Goal: Task Accomplishment & Management: Manage account settings

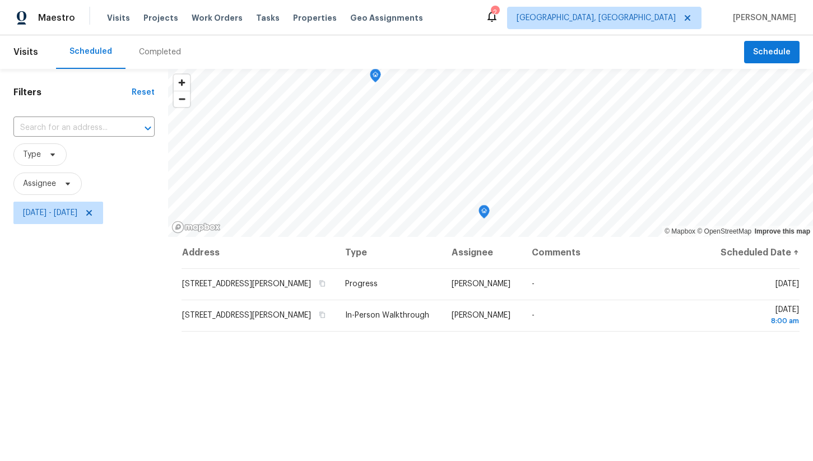
scroll to position [42, 0]
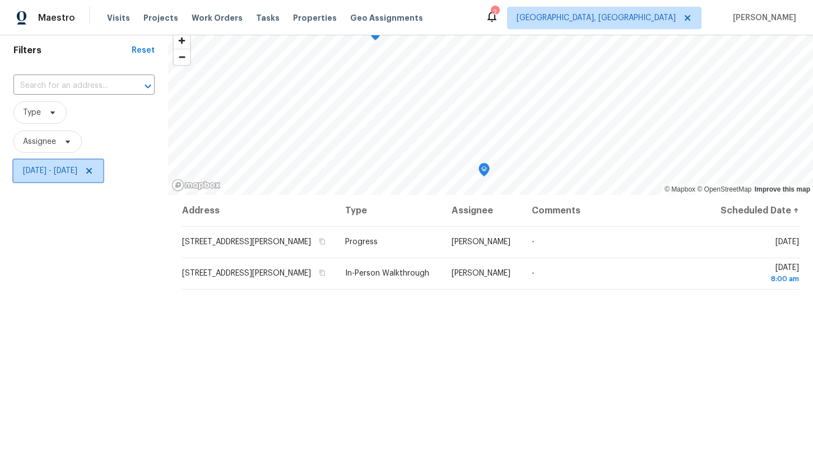
click at [77, 169] on span "Tue, Sep 09 - Tue, Sep 09" at bounding box center [50, 170] width 54 height 11
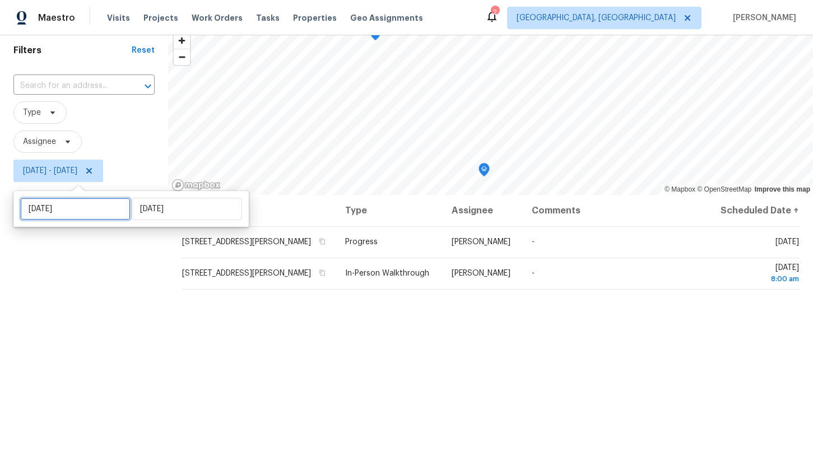
select select "8"
select select "2025"
select select "9"
select select "2025"
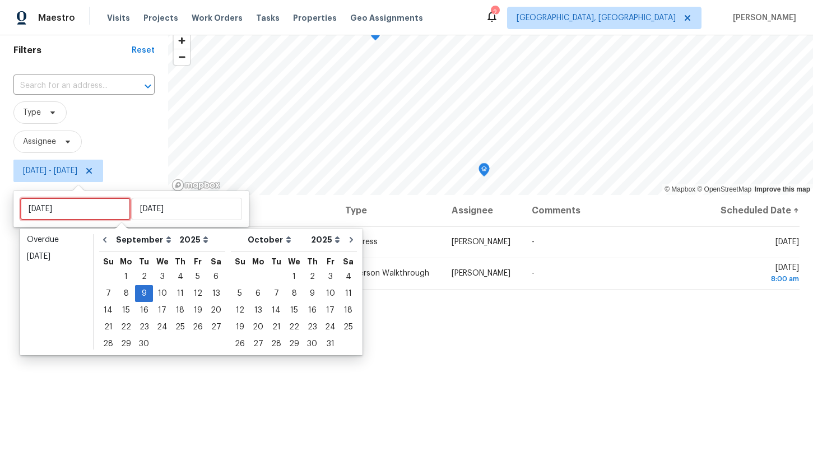
click at [94, 206] on input "Tue, Sep 09" at bounding box center [75, 209] width 110 height 22
type input "Sun, Sep 14"
type input "Tue, Sep 09"
type input "Mon, Sep 29"
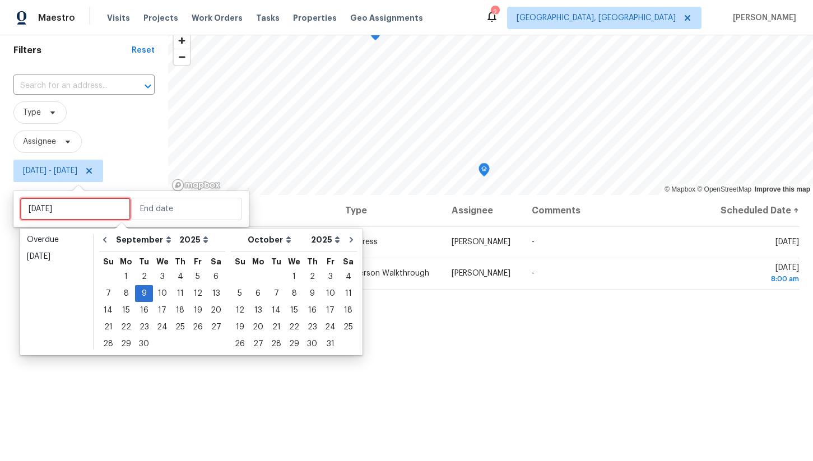
type input "Mon, Sep 08"
type input "Tue, Sep 09"
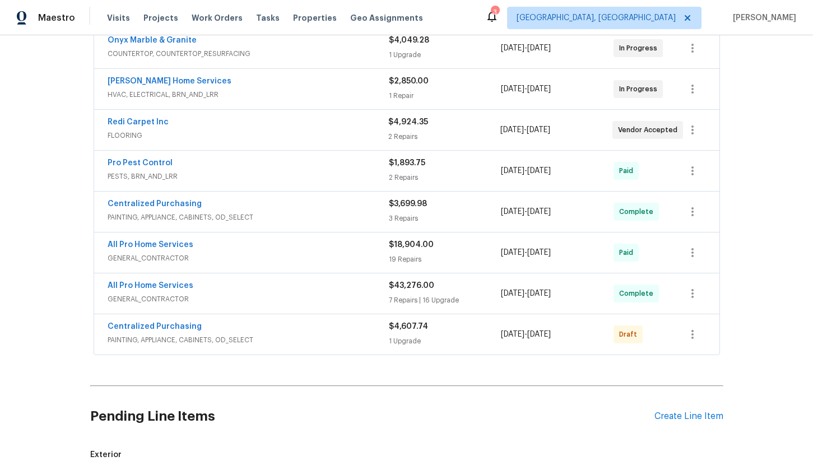
scroll to position [232, 0]
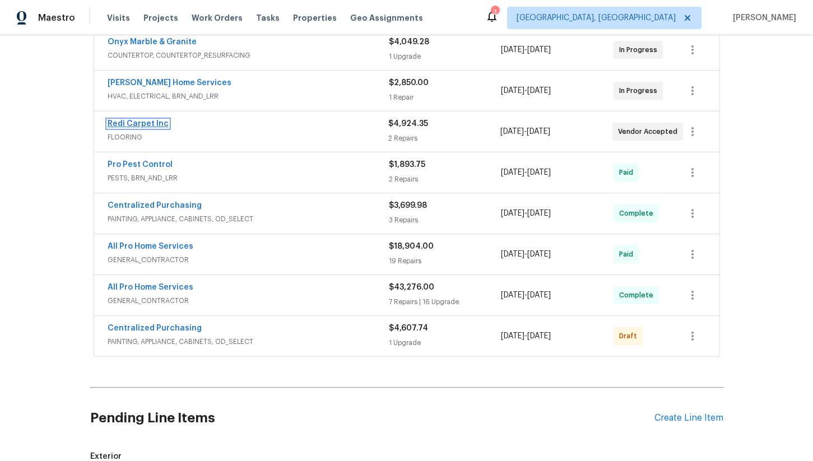
click at [148, 120] on link "Redi Carpet Inc" at bounding box center [138, 124] width 61 height 8
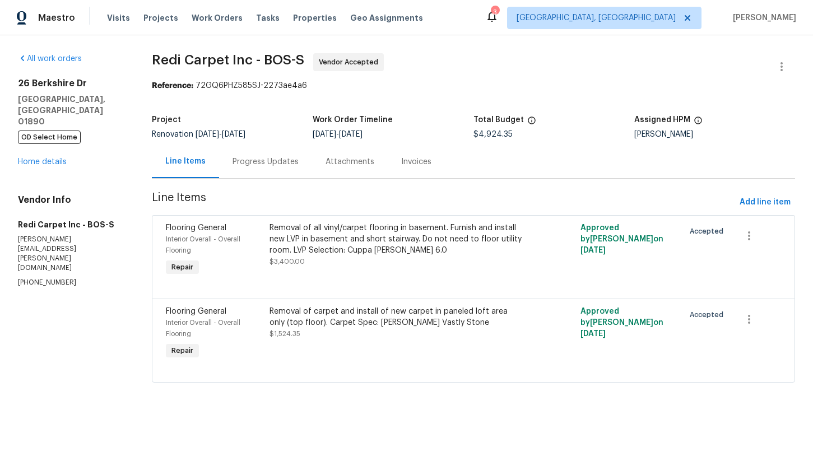
click at [336, 163] on div "Attachments" at bounding box center [349, 161] width 49 height 11
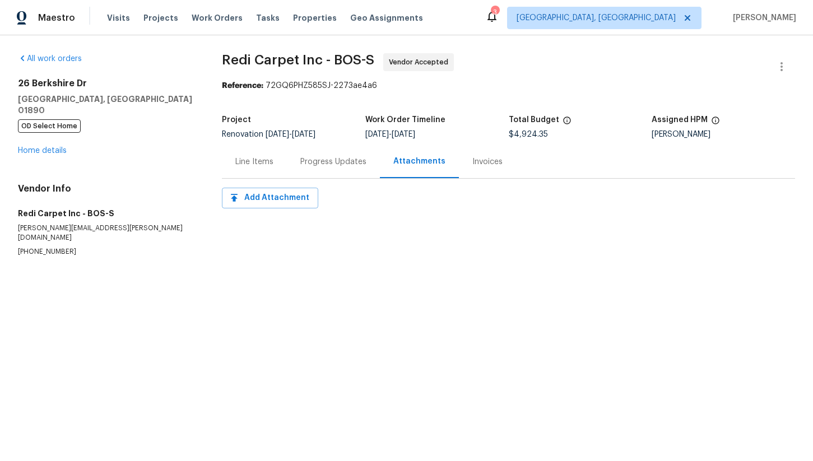
click at [321, 163] on div "Progress Updates" at bounding box center [333, 161] width 66 height 11
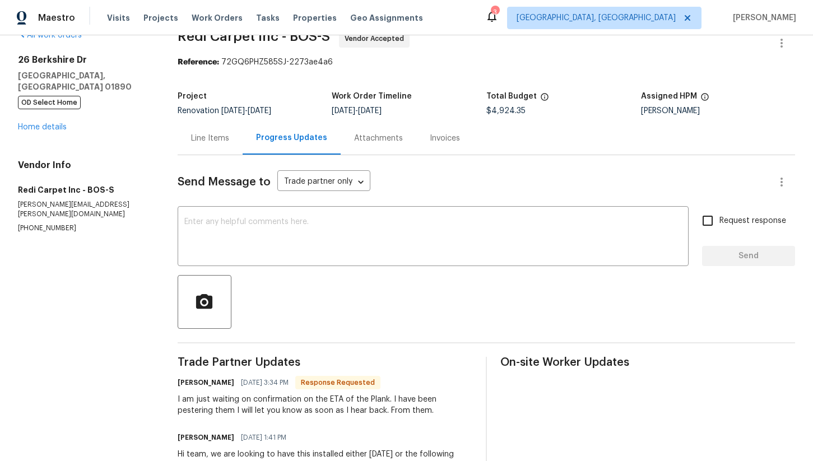
scroll to position [25, 0]
click at [249, 236] on textarea at bounding box center [432, 236] width 497 height 39
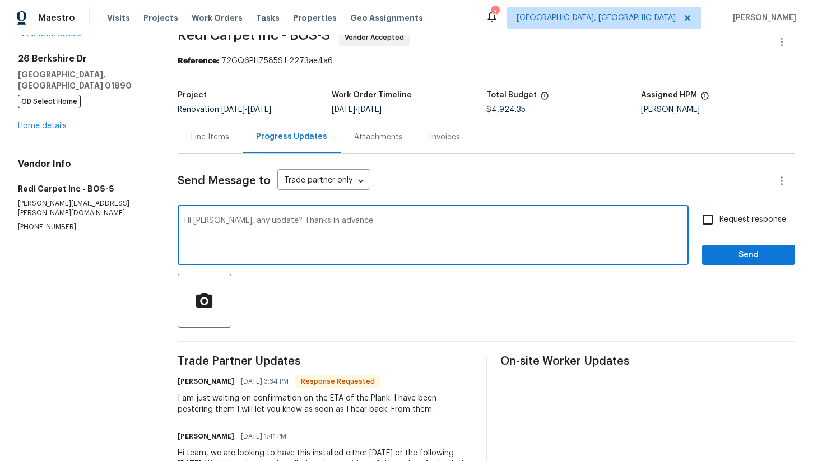
type textarea "Hi Kristin, any update? Thanks in advance"
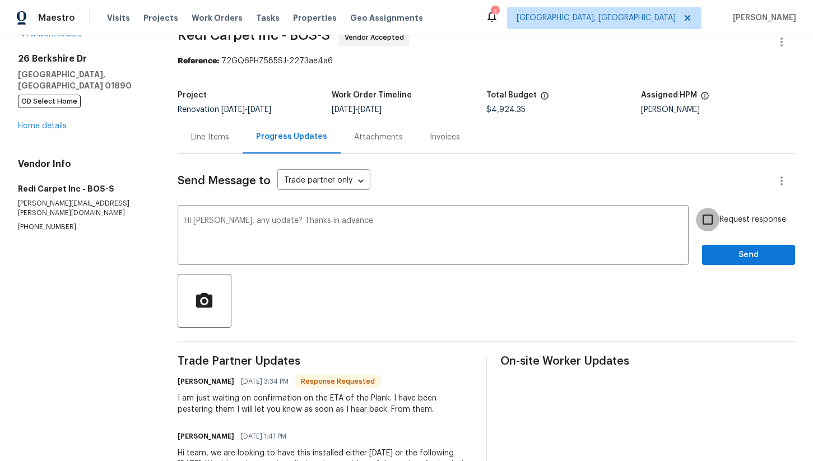
click at [709, 219] on input "Request response" at bounding box center [708, 220] width 24 height 24
checkbox input "true"
click at [730, 252] on span "Send" at bounding box center [748, 255] width 75 height 14
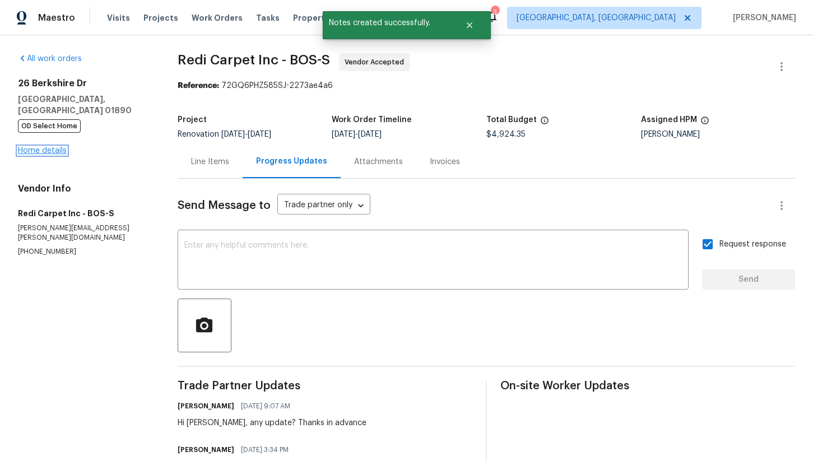
click at [54, 147] on link "Home details" at bounding box center [42, 151] width 49 height 8
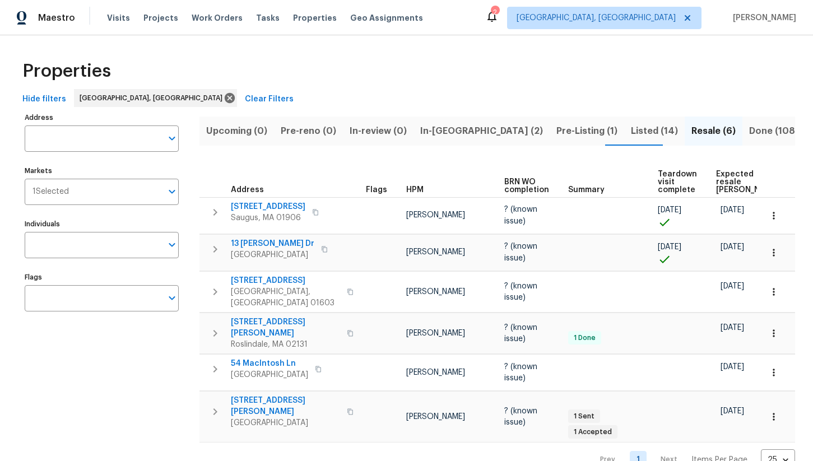
scroll to position [3, 0]
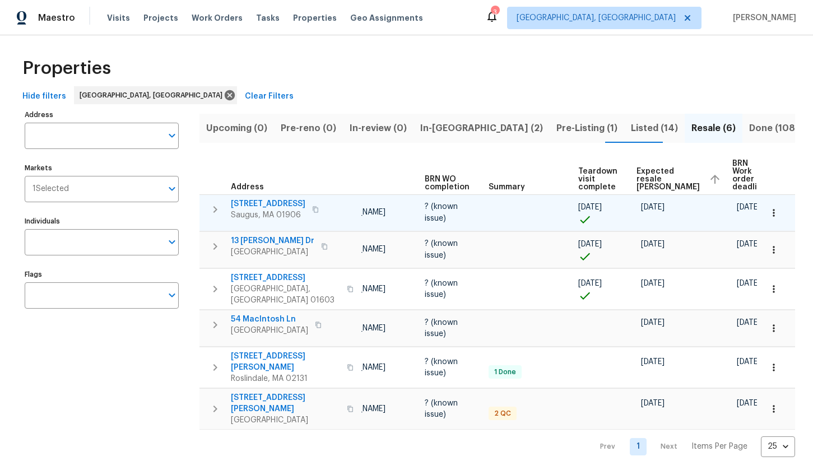
scroll to position [0, 81]
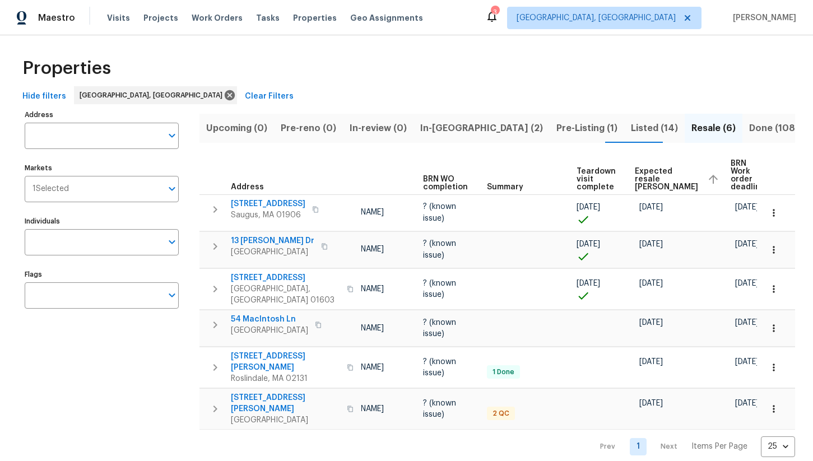
click at [646, 177] on span "Expected resale COE" at bounding box center [666, 179] width 63 height 24
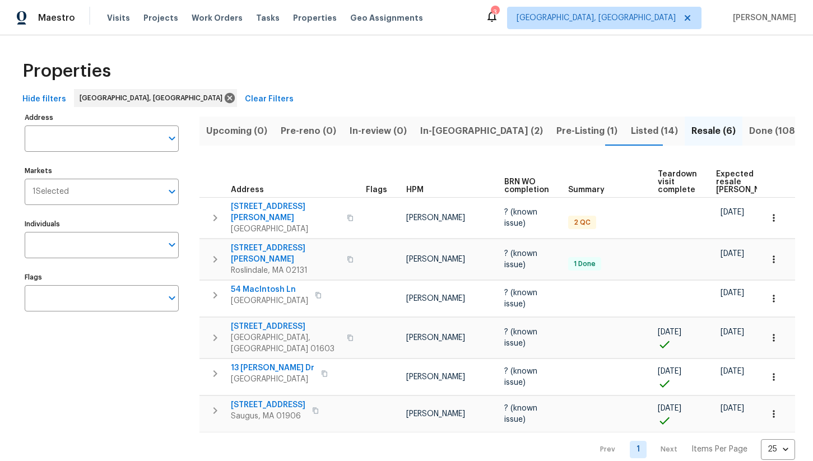
scroll to position [0, 81]
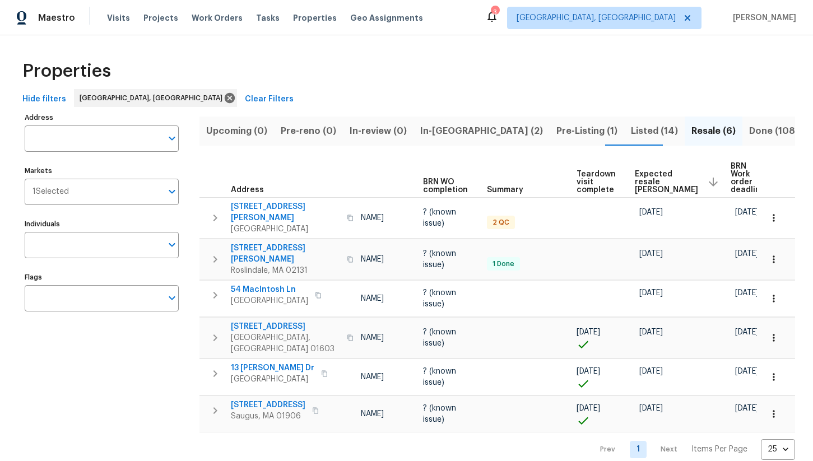
click at [645, 178] on span "Expected resale COE" at bounding box center [666, 182] width 63 height 24
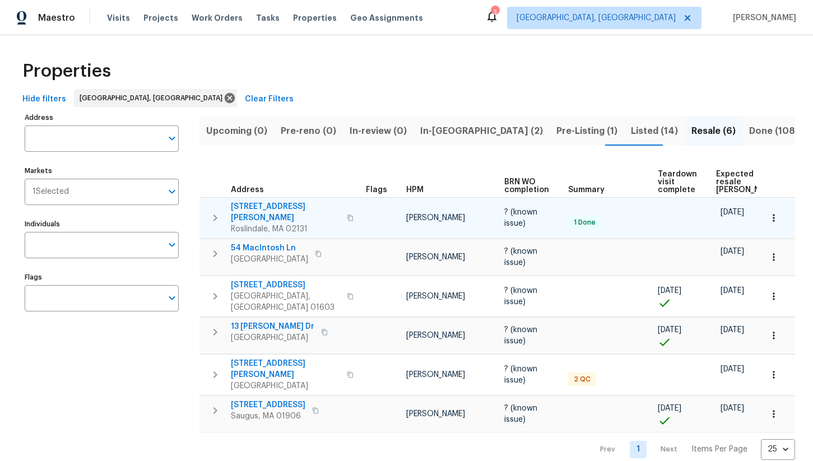
scroll to position [0, 62]
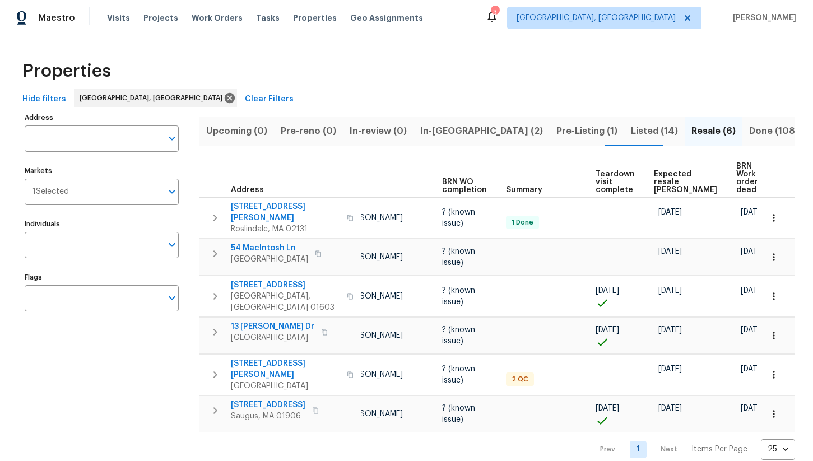
click at [662, 176] on span "Expected resale COE" at bounding box center [685, 182] width 63 height 24
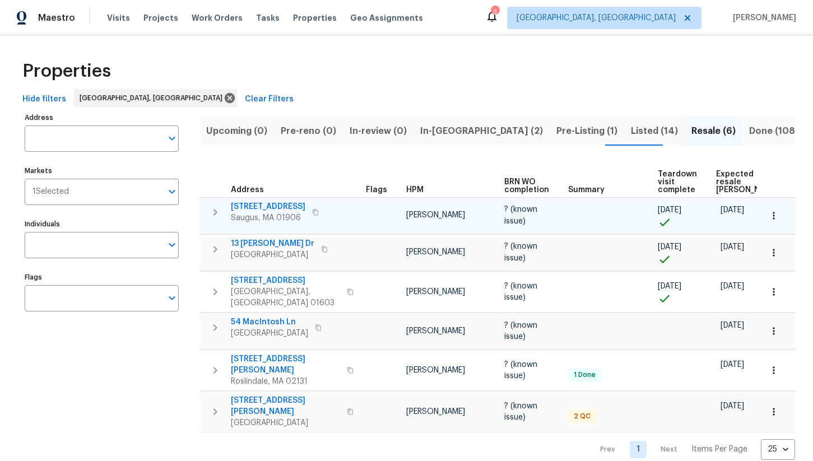
scroll to position [0, 81]
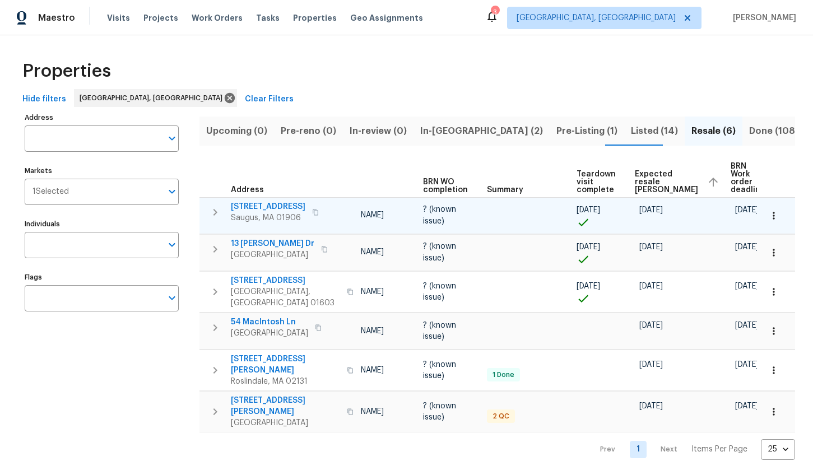
click at [312, 209] on icon "button" at bounding box center [315, 212] width 7 height 7
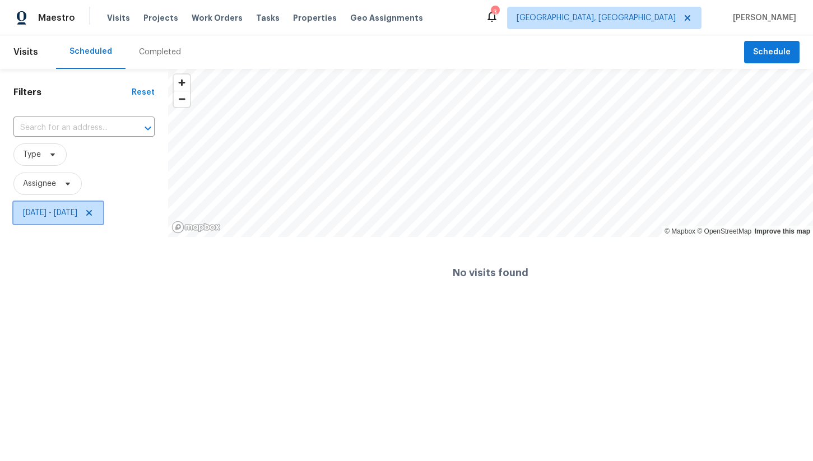
click at [77, 210] on span "Tue, Sep 09 - Tue, Sep 09" at bounding box center [50, 212] width 54 height 11
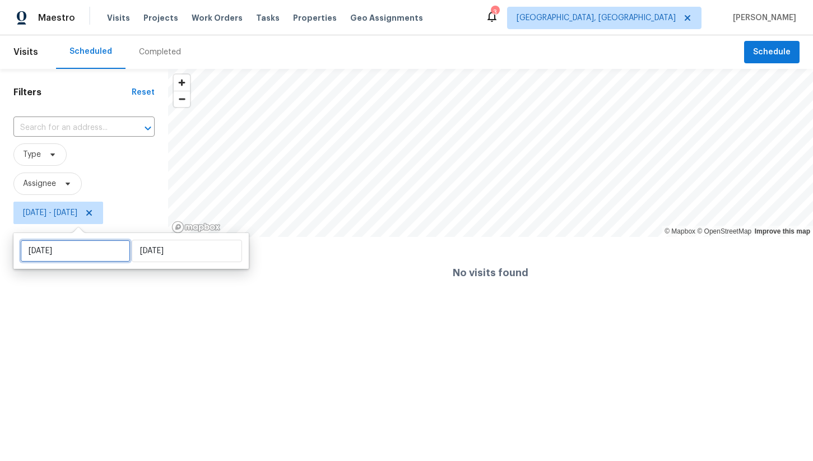
select select "8"
select select "2025"
select select "9"
select select "2025"
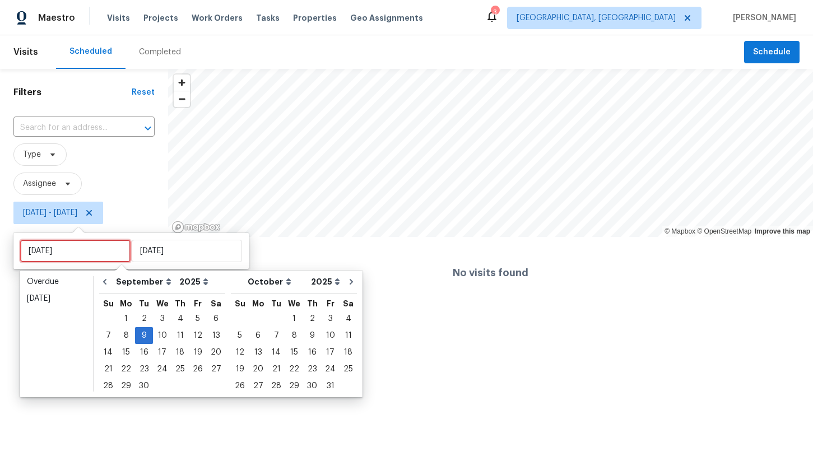
click at [100, 255] on input "Tue, Sep 09" at bounding box center [75, 251] width 110 height 22
type input "Wed, Sep 10"
click at [161, 337] on div "10" at bounding box center [162, 336] width 18 height 16
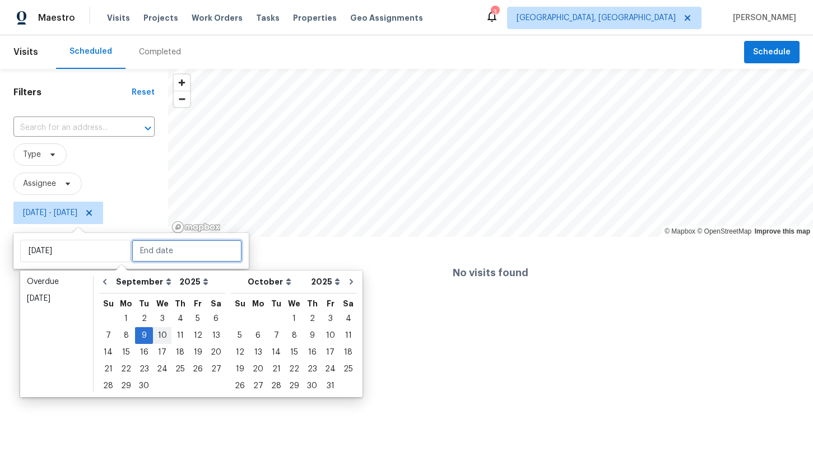
type input "Wed, Sep 10"
type input "Tue, Sep 09"
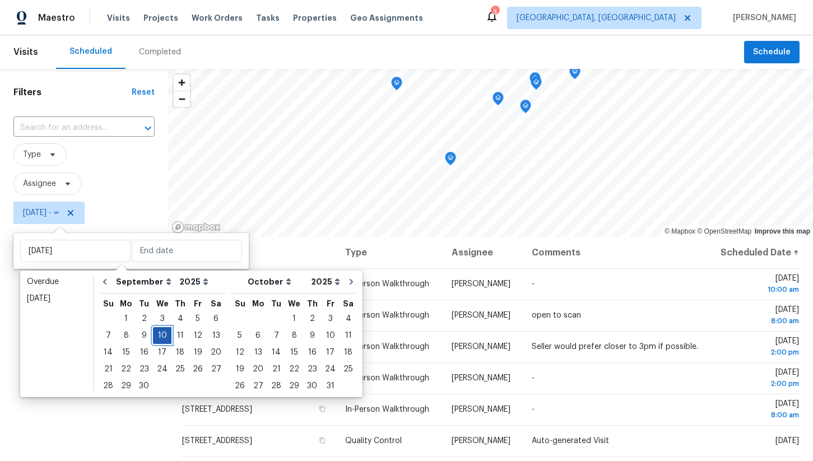
click at [161, 337] on div "10" at bounding box center [162, 336] width 18 height 16
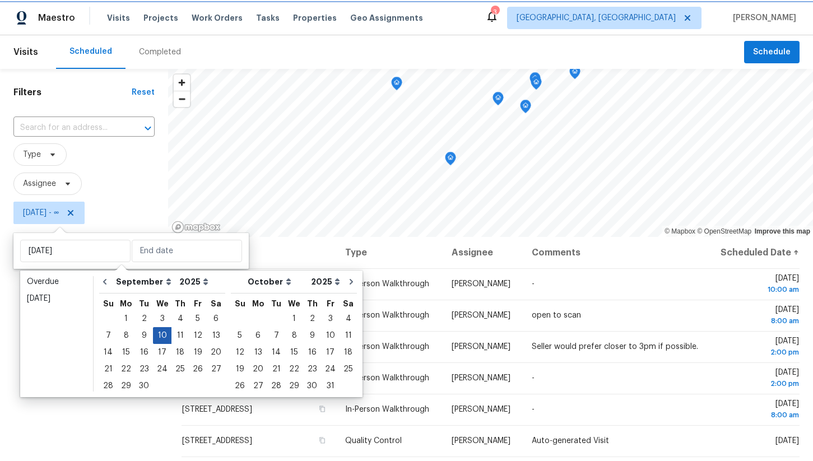
type input "Wed, Sep 10"
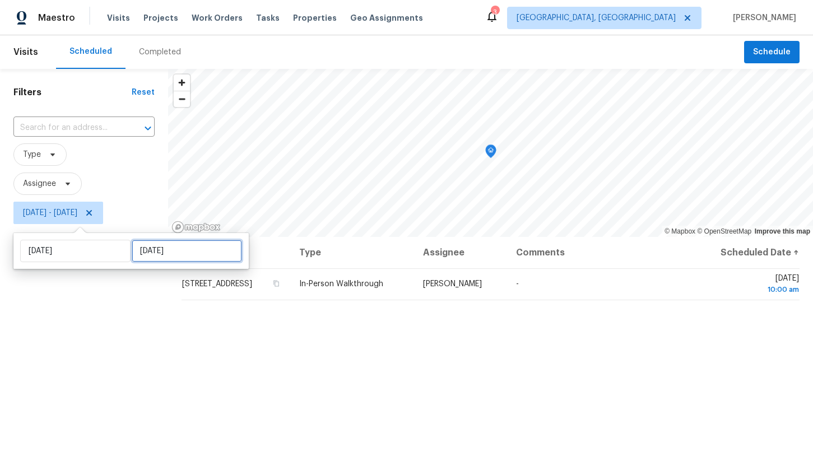
click at [139, 249] on input "Wed, Sep 10" at bounding box center [187, 251] width 110 height 22
select select "8"
select select "2025"
select select "9"
select select "2025"
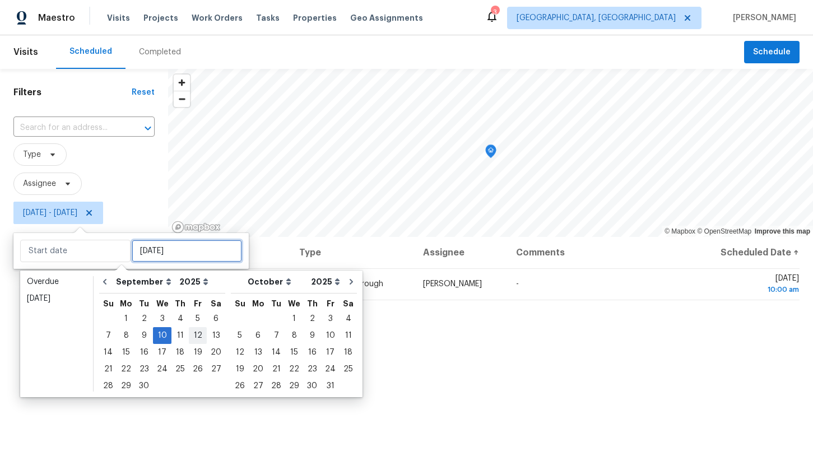
type input "Fri, Sep 05"
type input "Wed, Sep 10"
click at [195, 336] on div "12" at bounding box center [198, 336] width 18 height 16
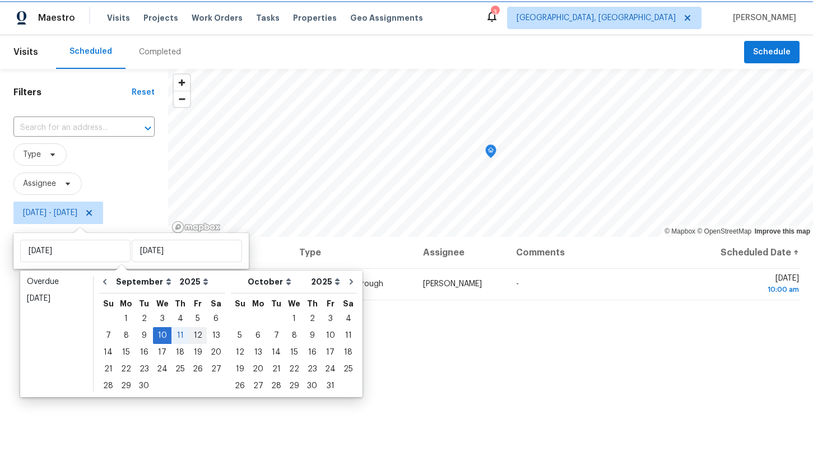
type input "Fri, Sep 12"
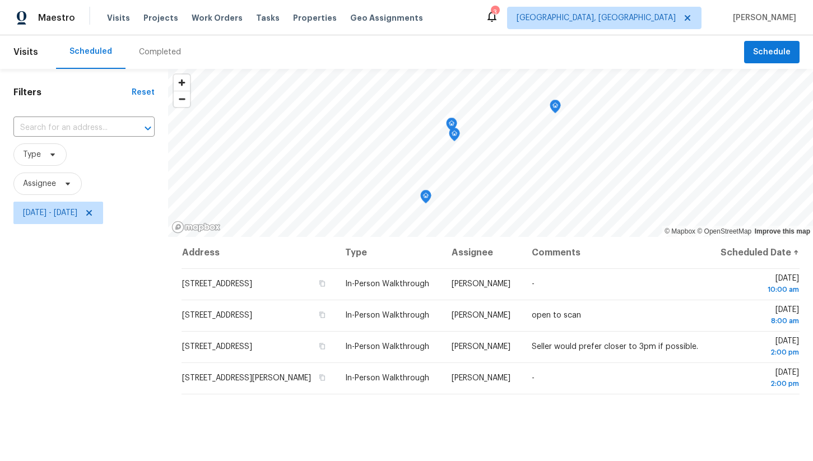
click at [144, 338] on div "Filters Reset ​ Type Assignee Wed, Sep 10 - Fri, Sep 12" at bounding box center [84, 337] width 168 height 537
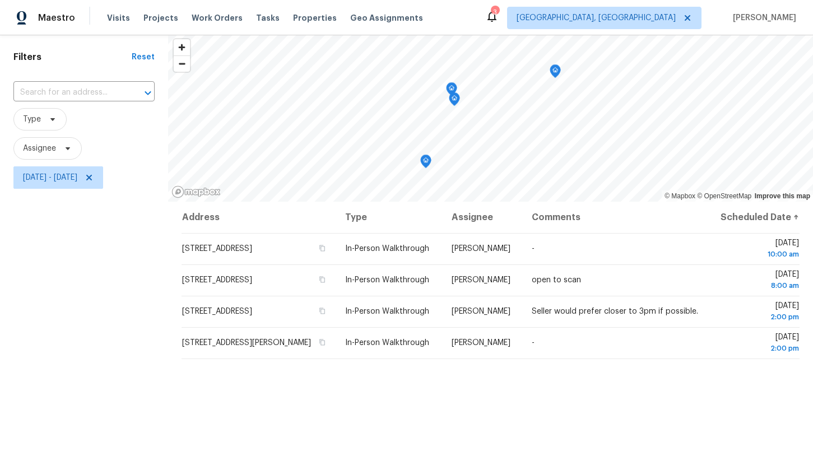
scroll to position [34, 0]
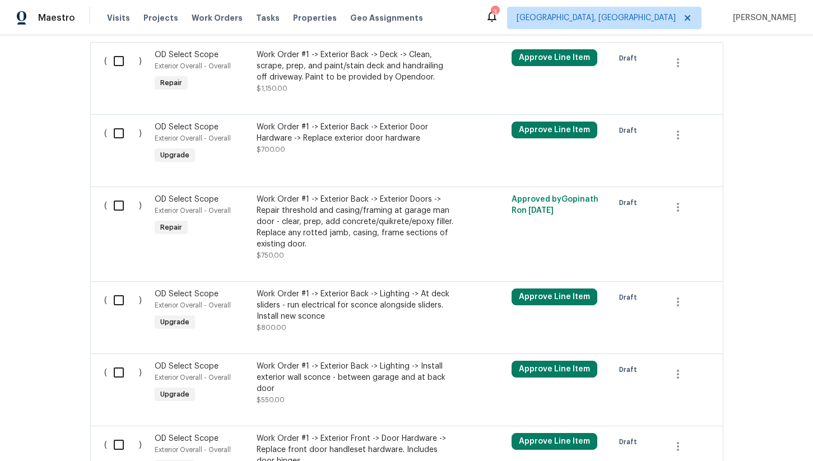
scroll to position [661, 0]
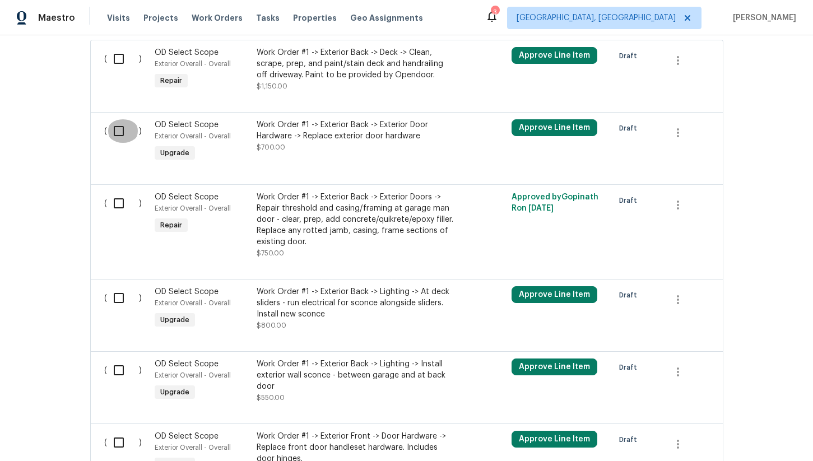
click at [119, 119] on input "checkbox" at bounding box center [123, 131] width 32 height 24
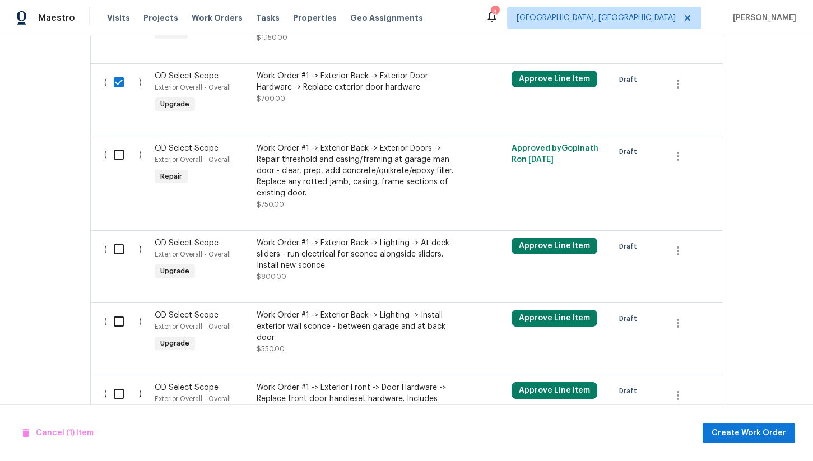
scroll to position [705, 0]
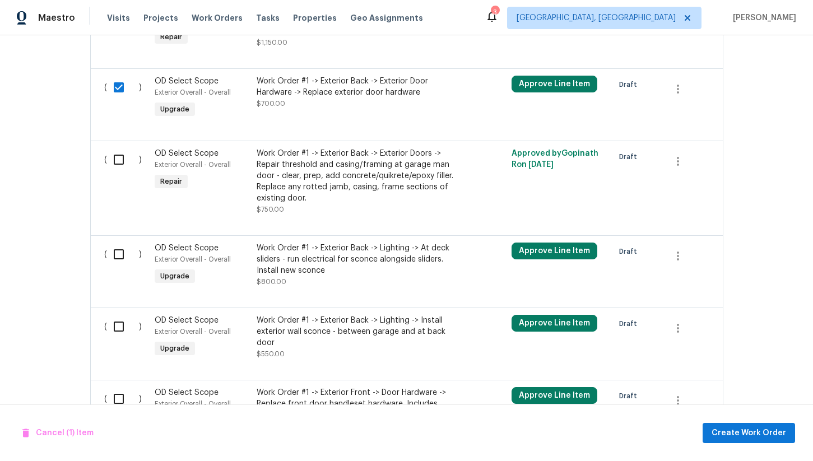
click at [119, 76] on input "checkbox" at bounding box center [123, 88] width 32 height 24
checkbox input "false"
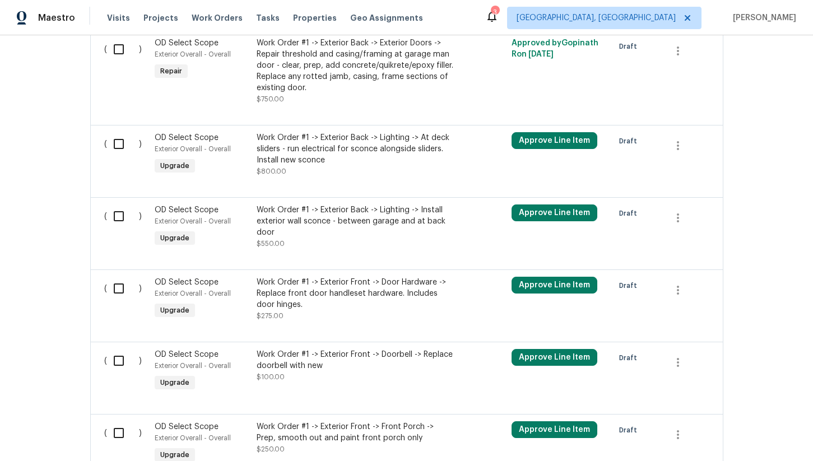
scroll to position [824, 0]
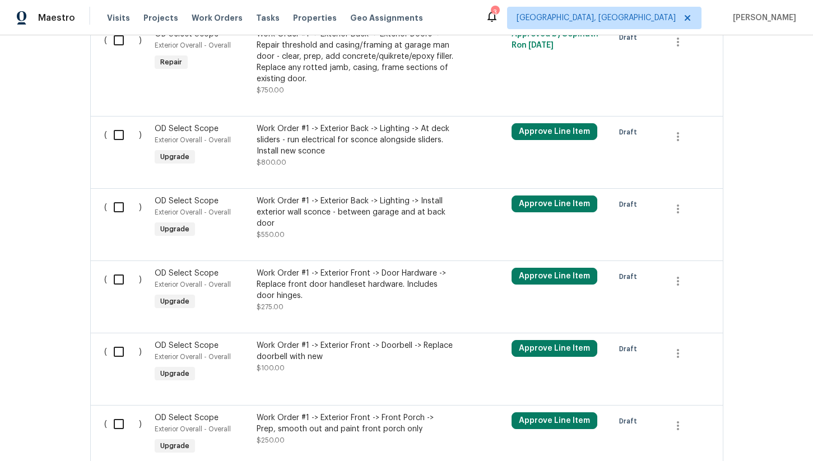
click at [118, 124] on input "checkbox" at bounding box center [123, 135] width 32 height 24
checkbox input "true"
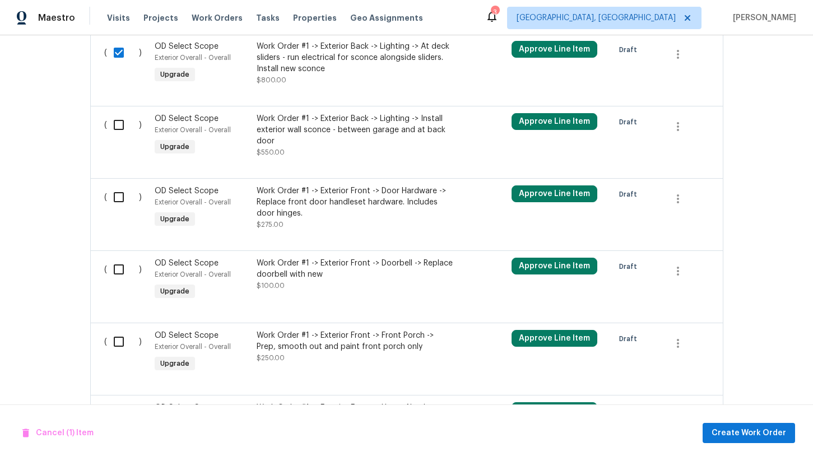
scroll to position [914, 0]
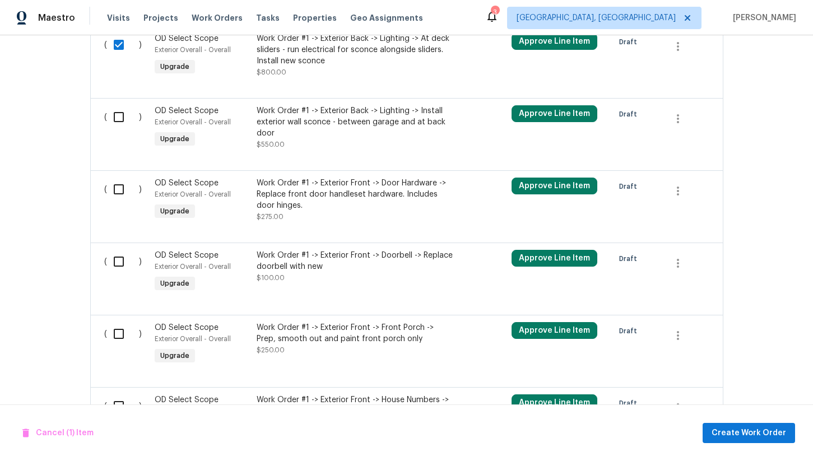
click at [122, 110] on input "checkbox" at bounding box center [123, 117] width 32 height 24
click at [118, 109] on input "checkbox" at bounding box center [123, 117] width 32 height 24
checkbox input "false"
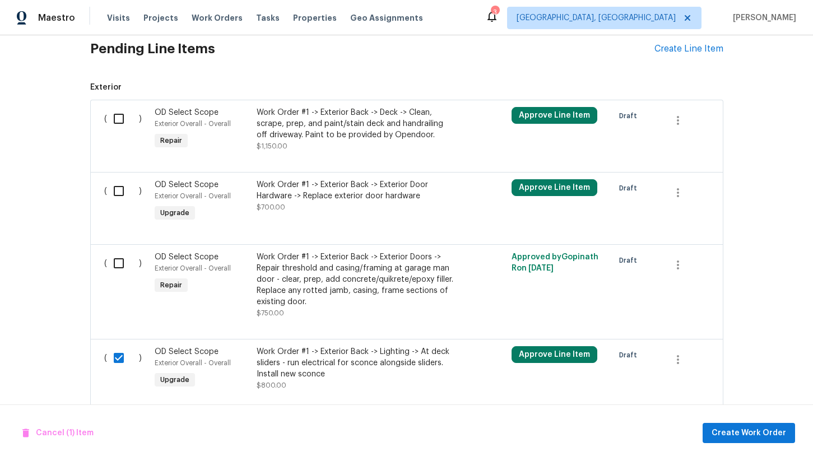
scroll to position [597, 0]
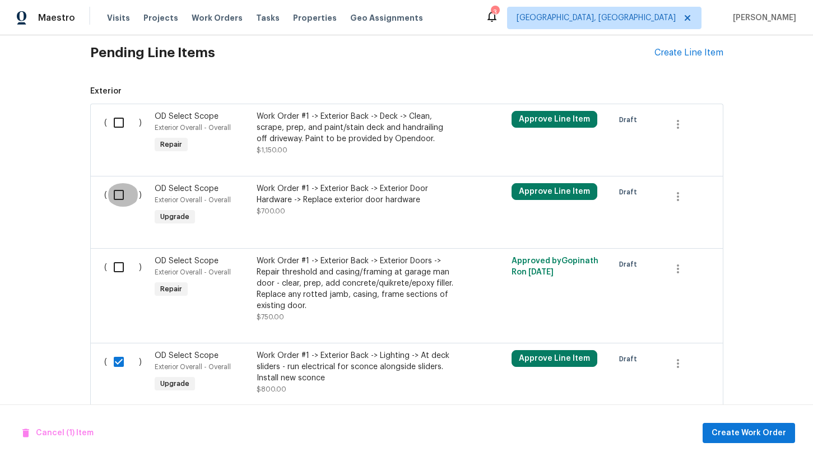
click at [119, 190] on input "checkbox" at bounding box center [123, 195] width 32 height 24
click at [120, 186] on input "checkbox" at bounding box center [123, 195] width 32 height 24
checkbox input "false"
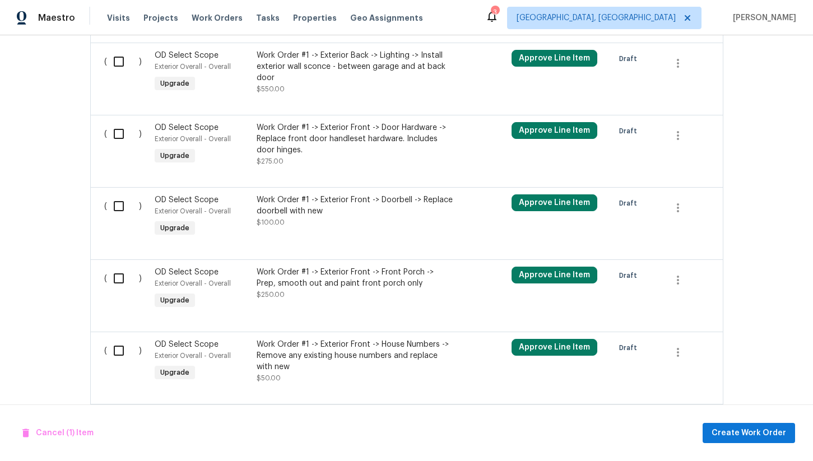
scroll to position [971, 0]
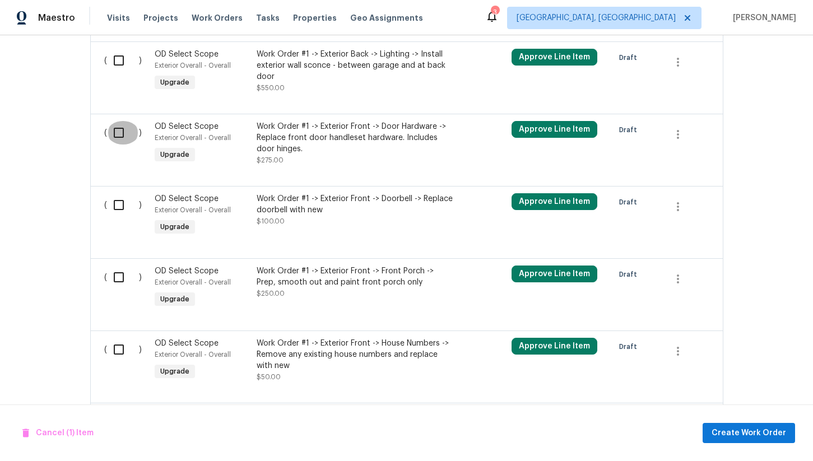
click at [116, 122] on input "checkbox" at bounding box center [123, 133] width 32 height 24
checkbox input "true"
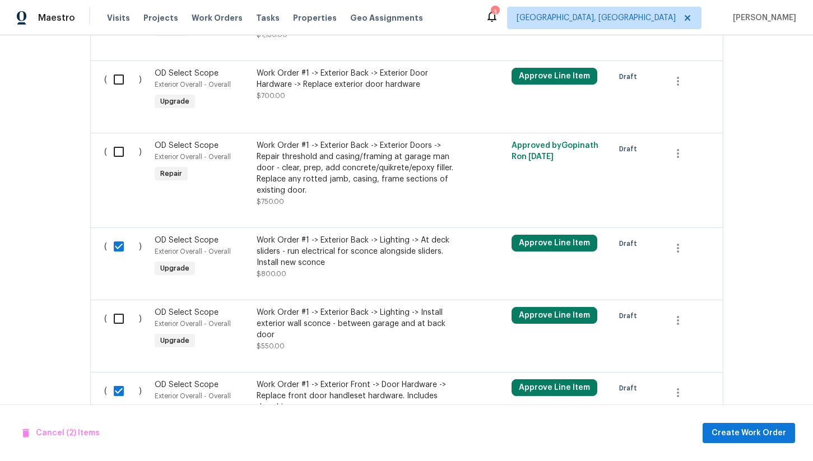
scroll to position [709, 0]
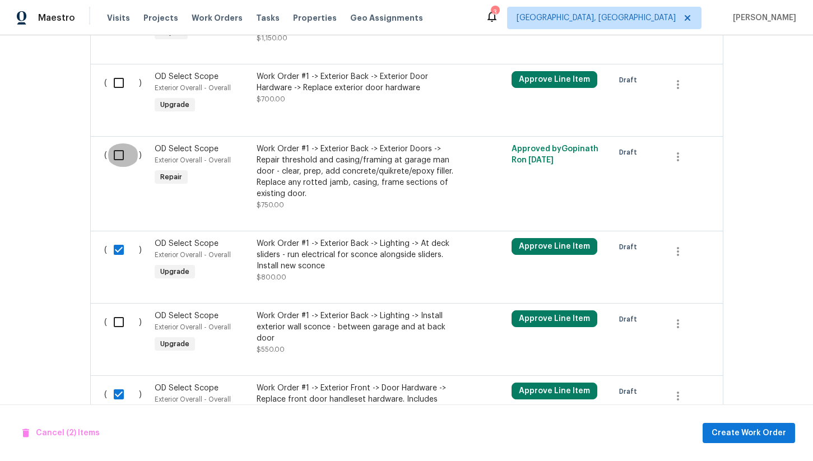
click at [119, 144] on input "checkbox" at bounding box center [123, 155] width 32 height 24
checkbox input "true"
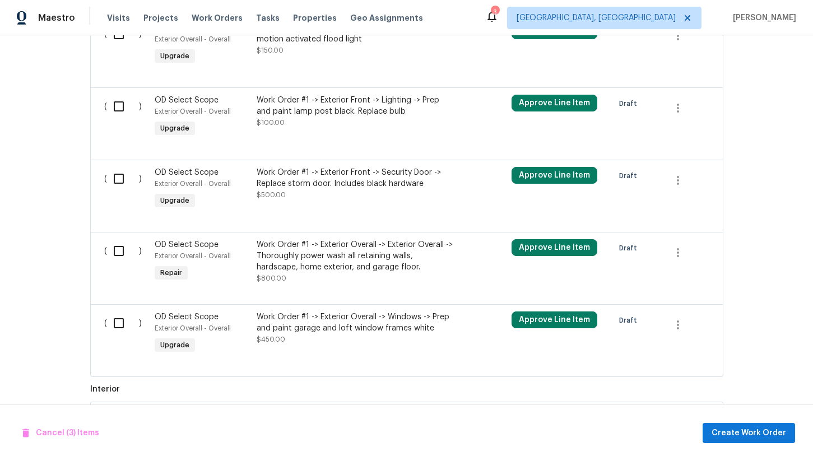
scroll to position [1432, 0]
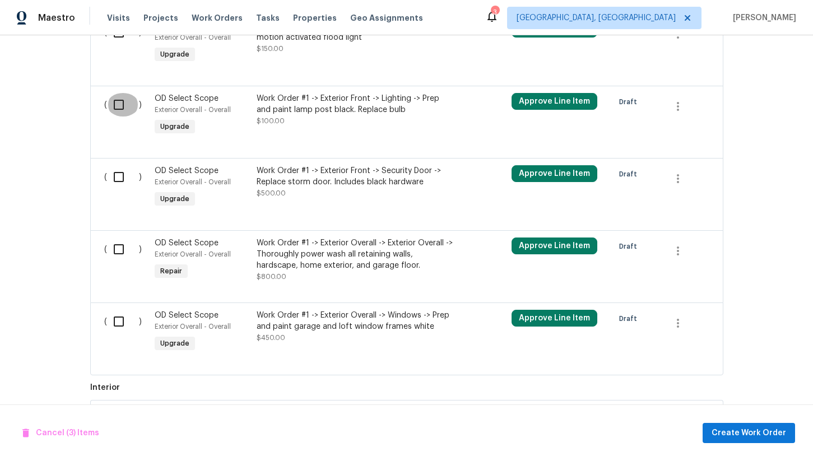
click at [118, 98] on input "checkbox" at bounding box center [123, 105] width 32 height 24
checkbox input "true"
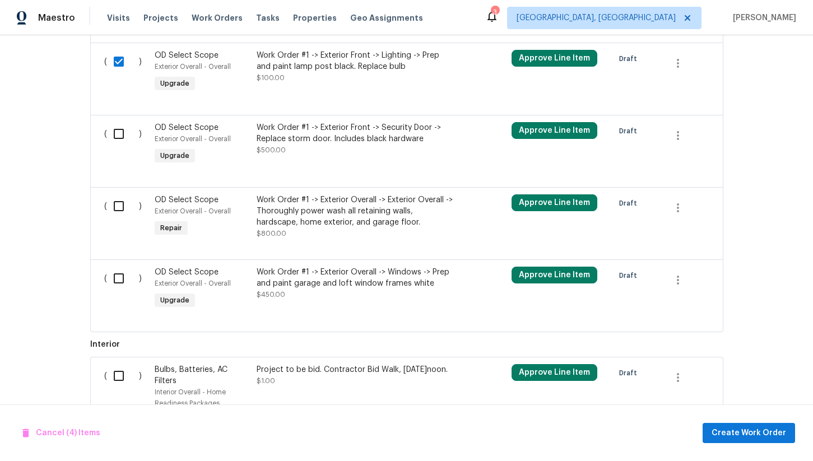
scroll to position [1478, 0]
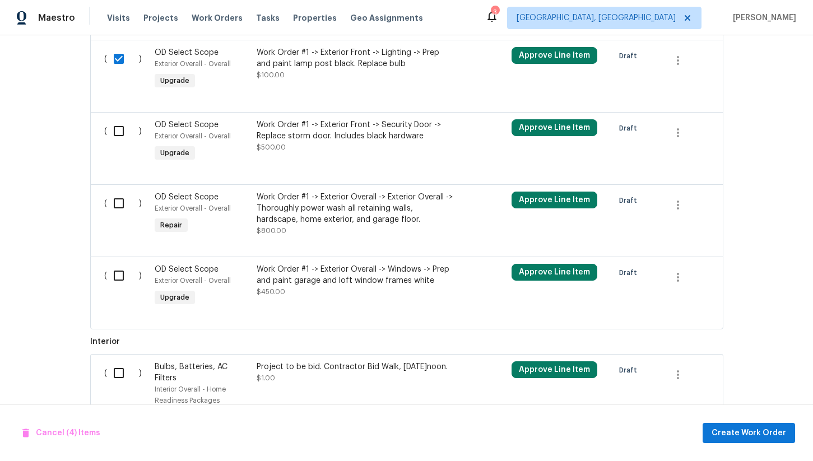
click at [119, 125] on input "checkbox" at bounding box center [123, 131] width 32 height 24
checkbox input "true"
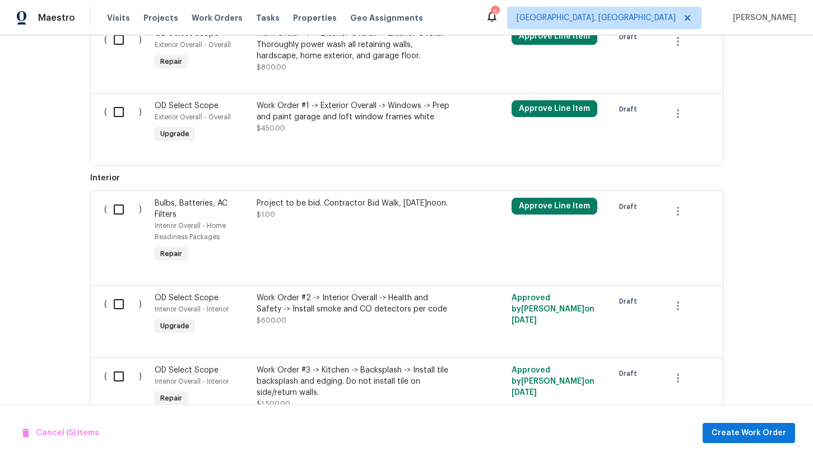
scroll to position [1641, 0]
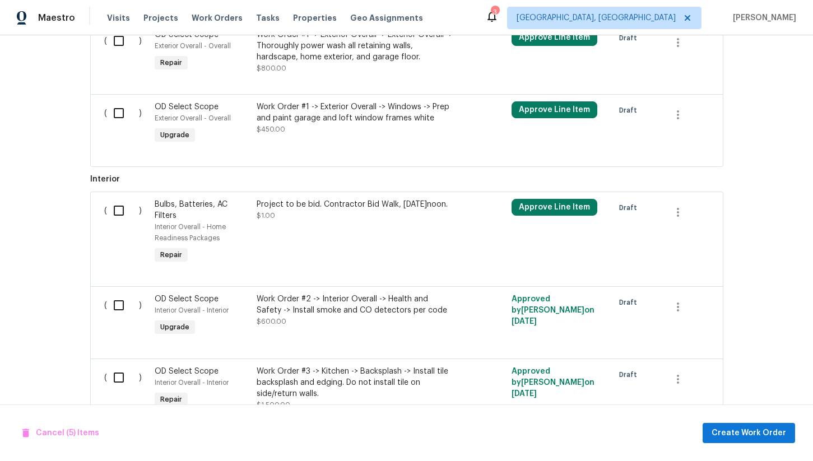
click at [119, 104] on input "checkbox" at bounding box center [123, 113] width 32 height 24
checkbox input "true"
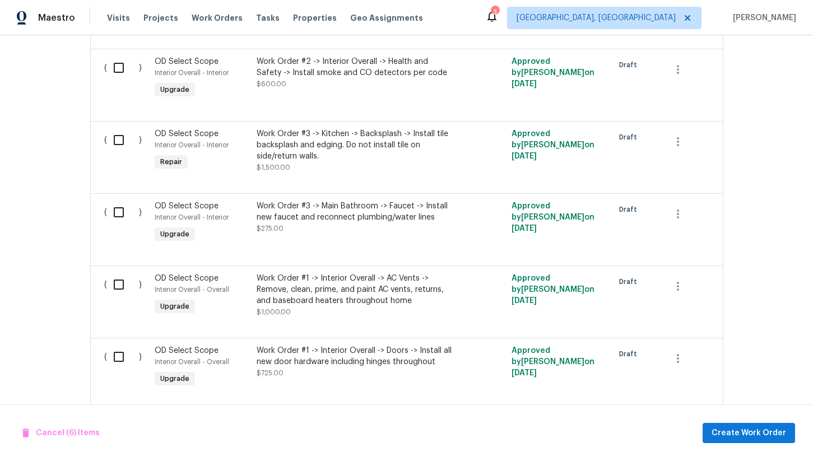
scroll to position [1898, 0]
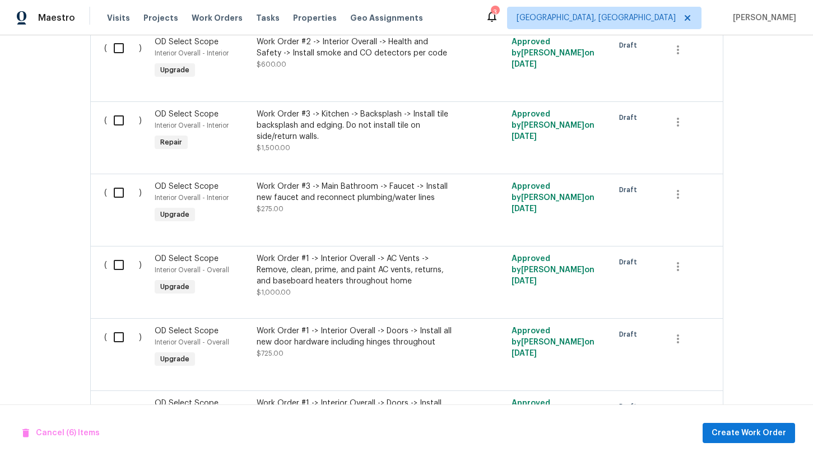
click at [119, 114] on input "checkbox" at bounding box center [123, 121] width 32 height 24
checkbox input "true"
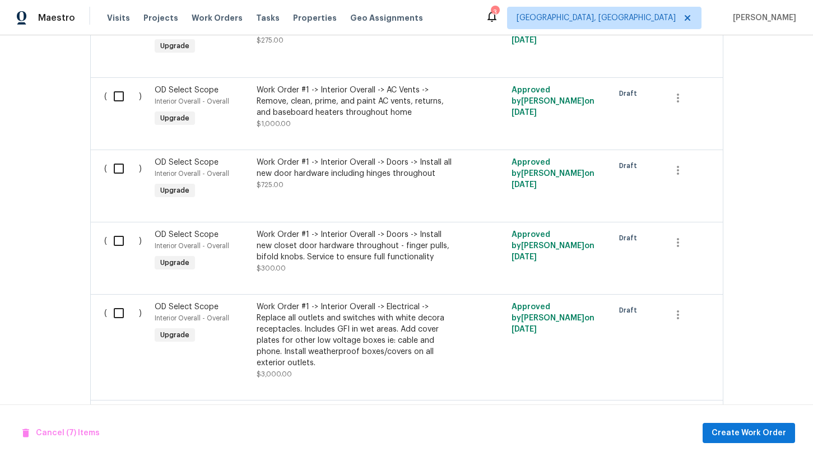
scroll to position [2073, 0]
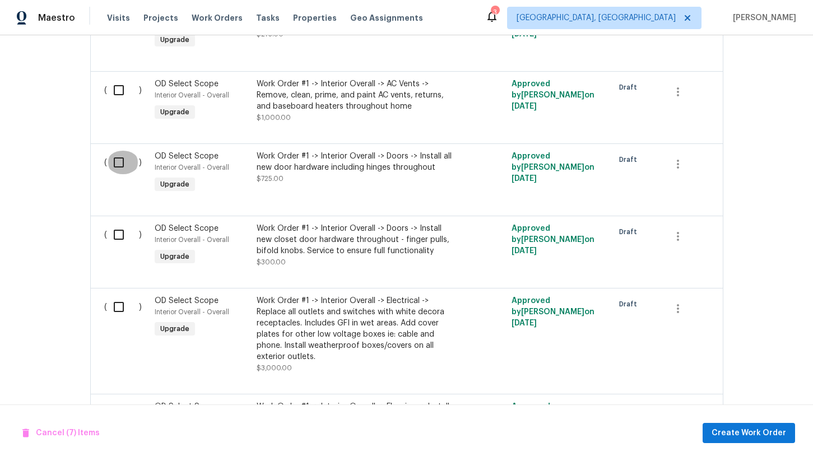
click at [119, 159] on input "checkbox" at bounding box center [123, 163] width 32 height 24
checkbox input "true"
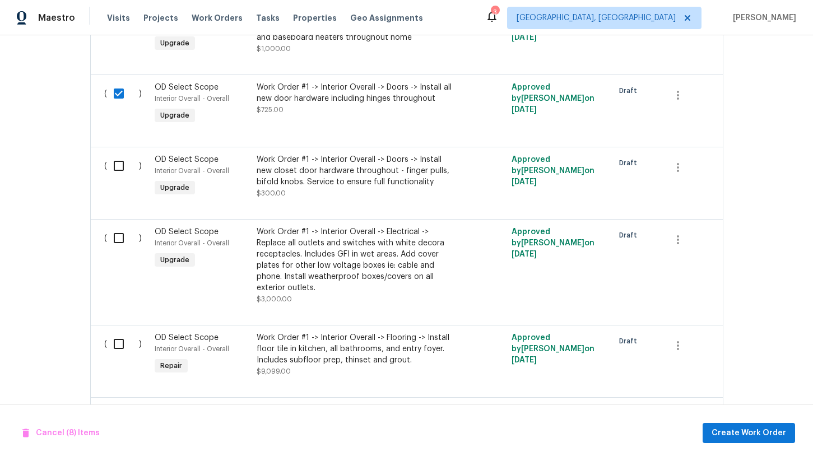
scroll to position [2162, 0]
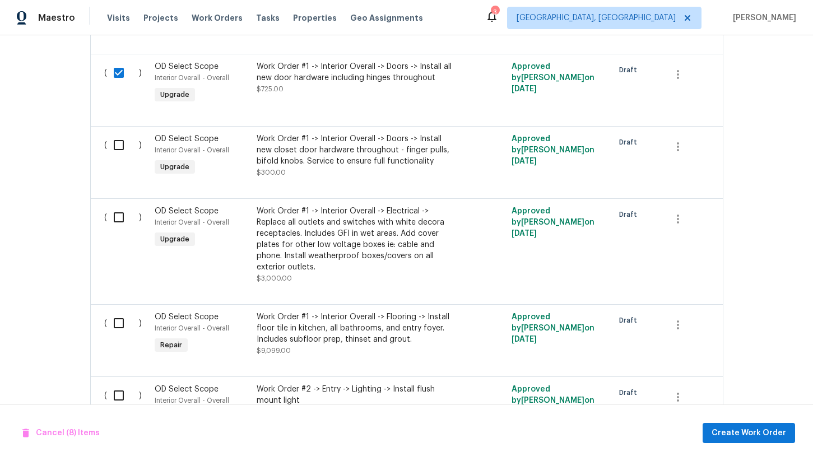
click at [115, 139] on input "checkbox" at bounding box center [123, 145] width 32 height 24
click at [120, 139] on input "checkbox" at bounding box center [123, 145] width 32 height 24
checkbox input "false"
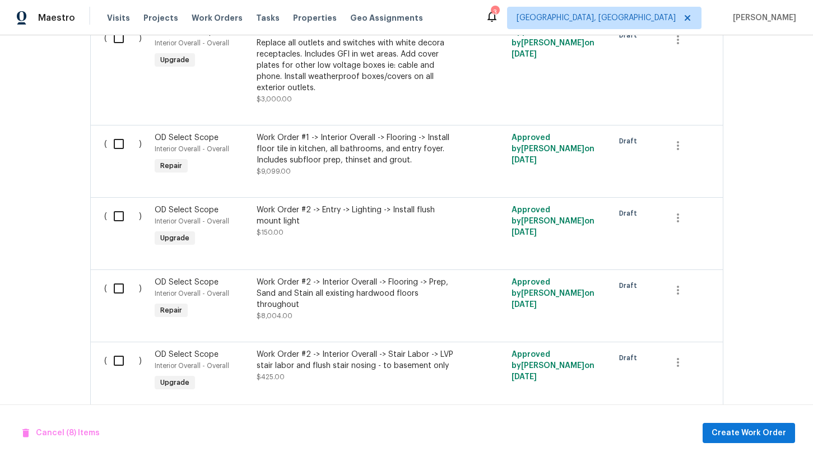
scroll to position [2342, 0]
click at [119, 139] on input "checkbox" at bounding box center [123, 144] width 32 height 24
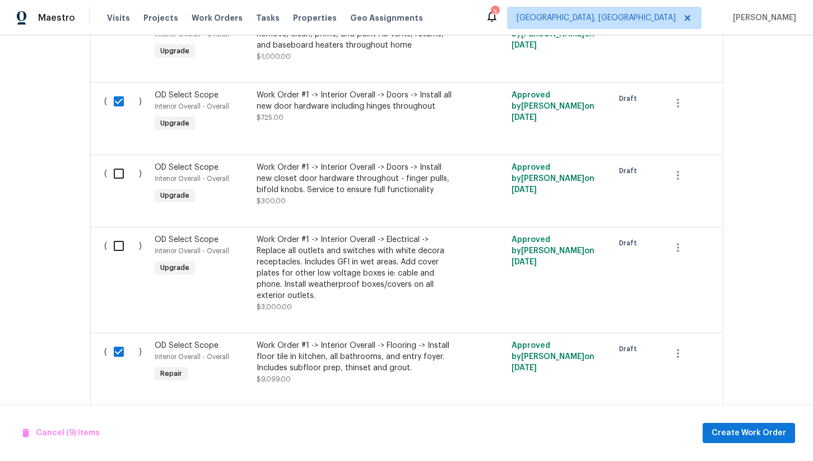
scroll to position [2129, 0]
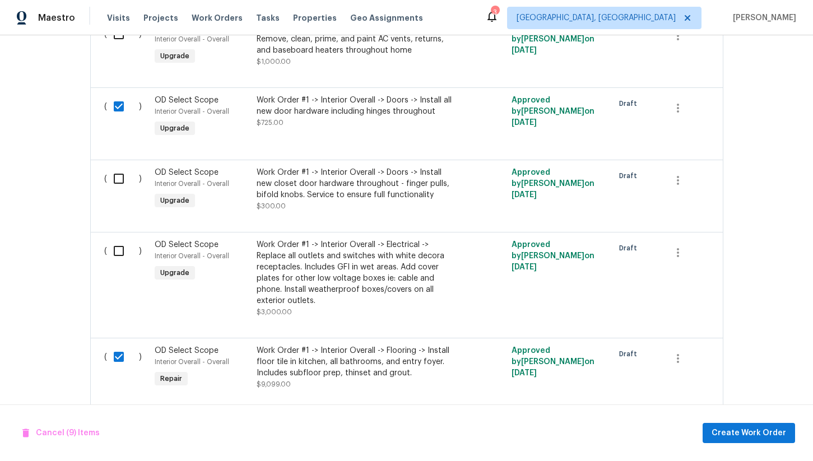
click at [125, 357] on input "checkbox" at bounding box center [123, 357] width 32 height 24
click at [117, 355] on input "checkbox" at bounding box center [123, 357] width 32 height 24
checkbox input "true"
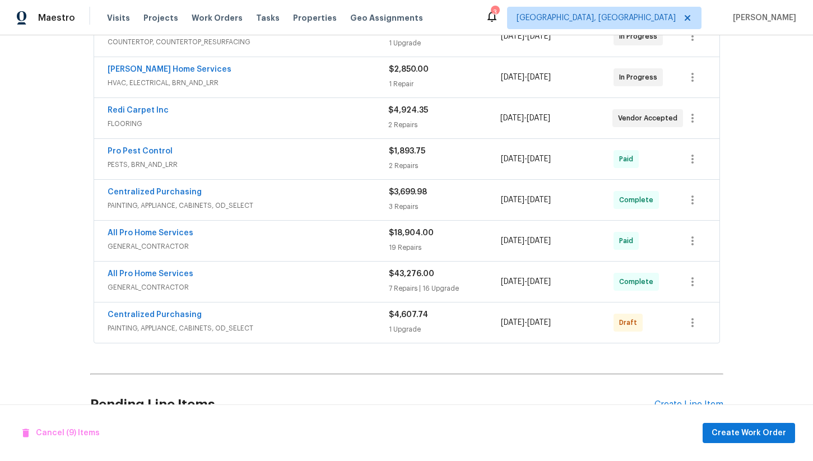
scroll to position [0, 0]
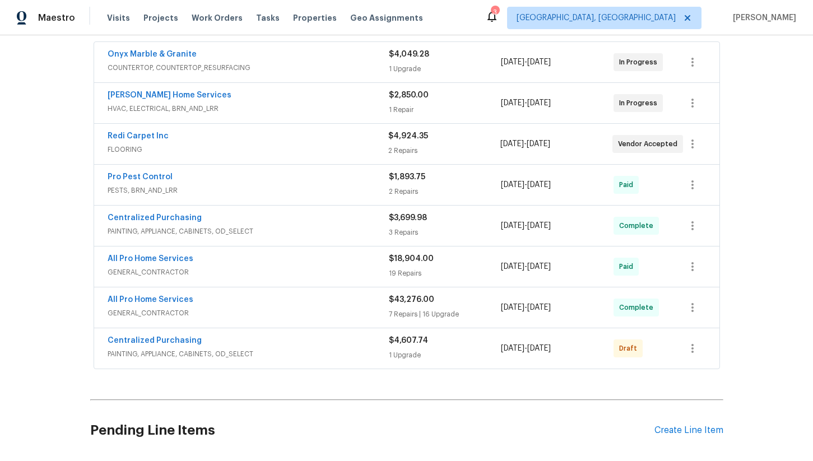
scroll to position [235, 0]
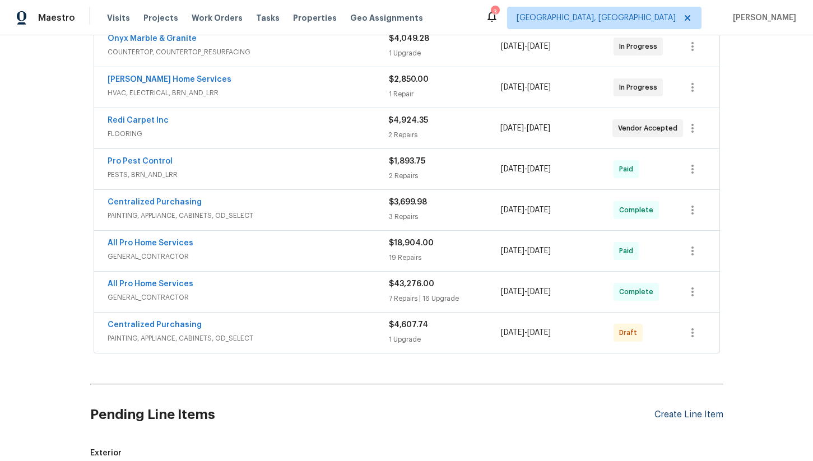
click at [681, 409] on div "Create Line Item" at bounding box center [688, 414] width 69 height 11
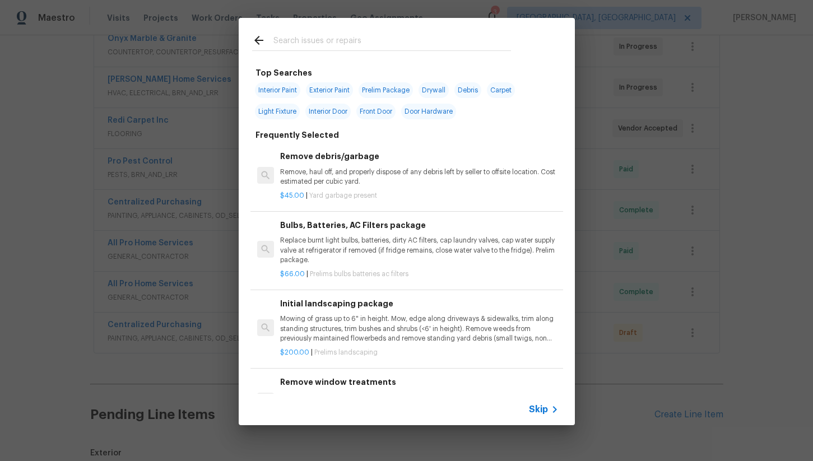
click at [298, 49] on input "text" at bounding box center [392, 42] width 238 height 17
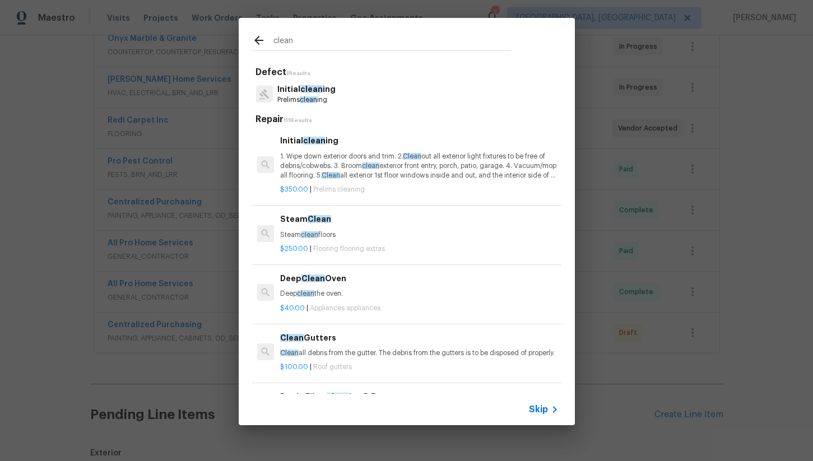
type input "clean"
click at [366, 164] on span "clean" at bounding box center [370, 165] width 17 height 7
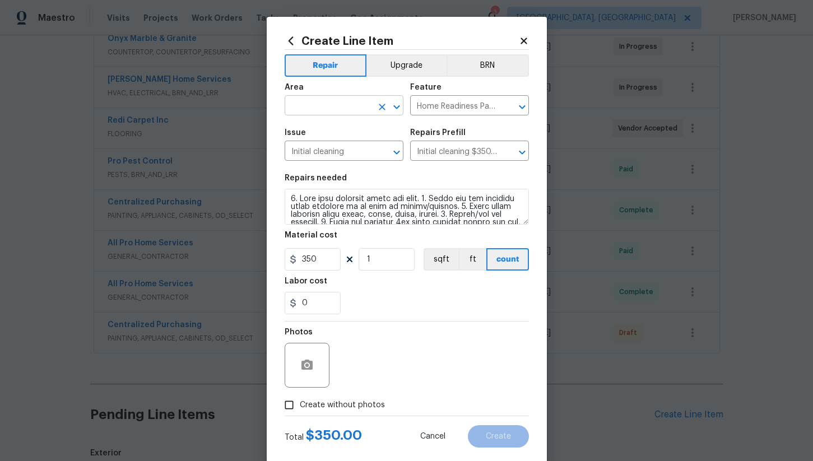
click at [327, 106] on input "text" at bounding box center [328, 106] width 87 height 17
click at [361, 150] on li "Interior Overall" at bounding box center [344, 150] width 119 height 18
type input "Interior Overall"
click at [302, 403] on span "Create without photos" at bounding box center [342, 405] width 85 height 12
click at [300, 403] on input "Create without photos" at bounding box center [288, 404] width 21 height 21
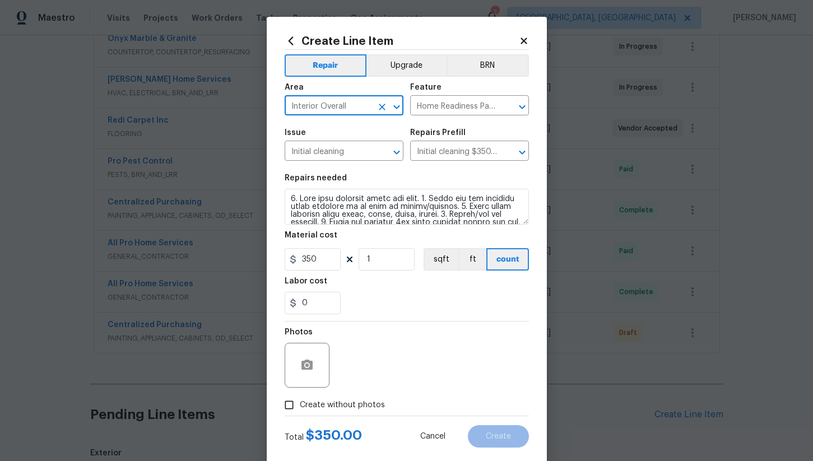
checkbox input "true"
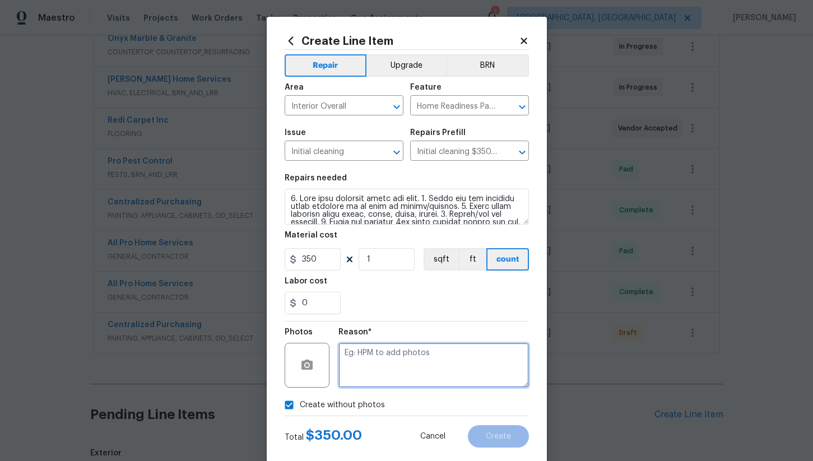
click at [375, 367] on textarea at bounding box center [433, 365] width 190 height 45
type textarea "na"
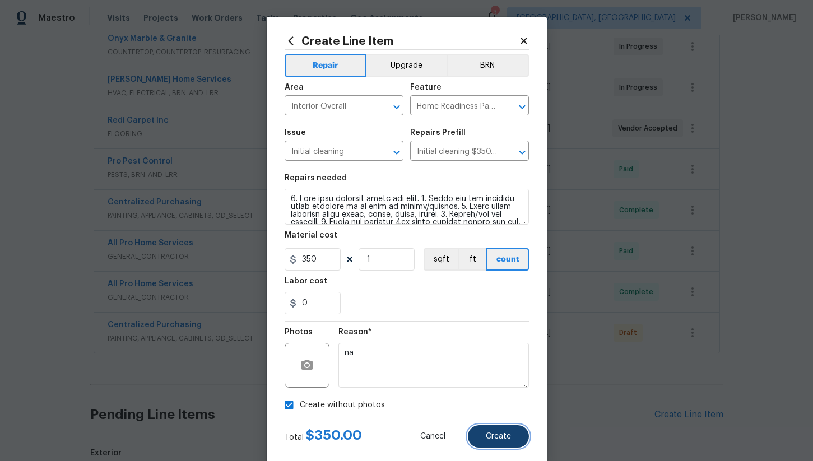
click at [494, 439] on span "Create" at bounding box center [498, 436] width 25 height 8
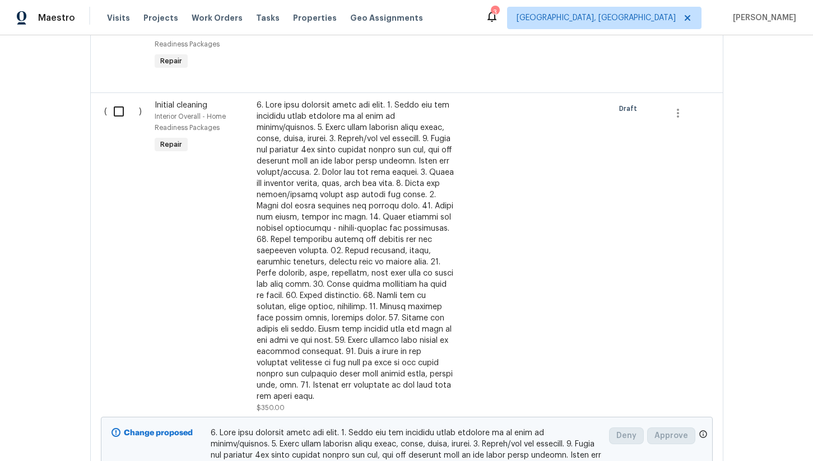
scroll to position [1814, 0]
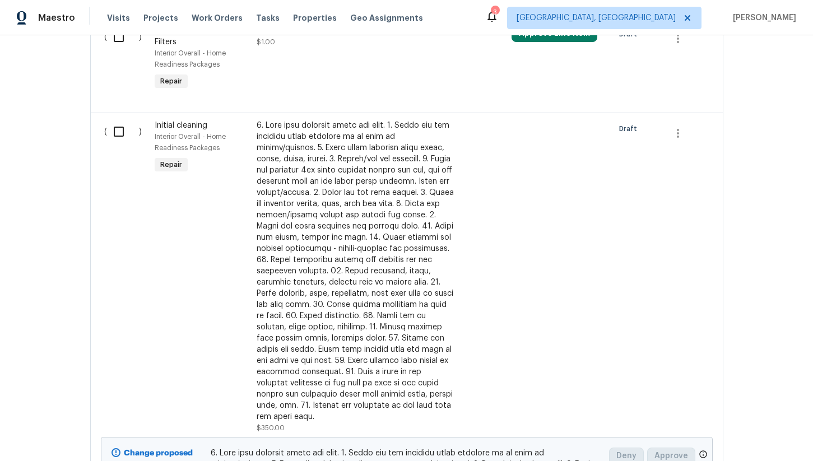
click at [118, 126] on input "checkbox" at bounding box center [123, 132] width 32 height 24
checkbox input "true"
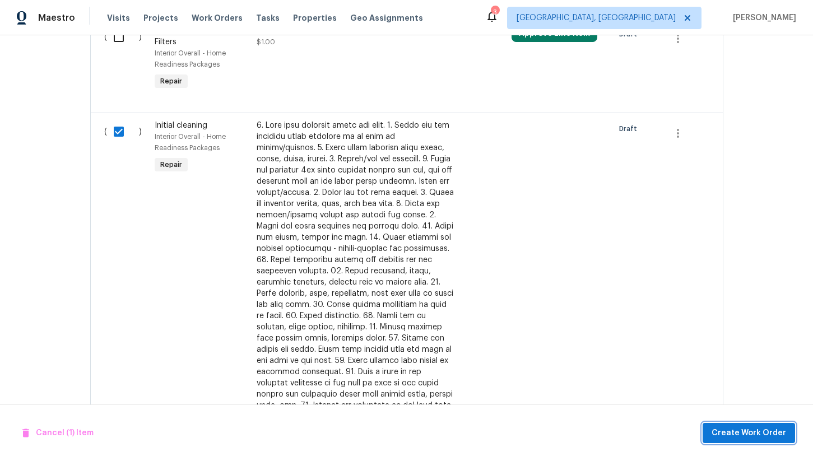
click at [723, 432] on span "Create Work Order" at bounding box center [748, 433] width 75 height 14
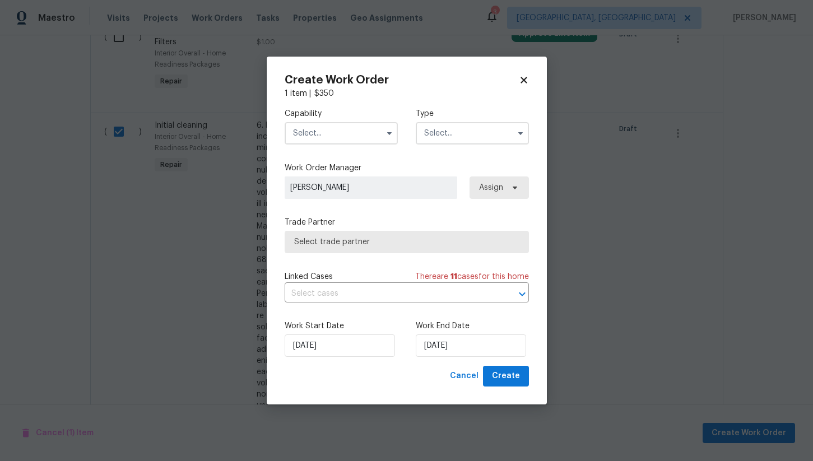
click at [349, 137] on input "text" at bounding box center [341, 133] width 113 height 22
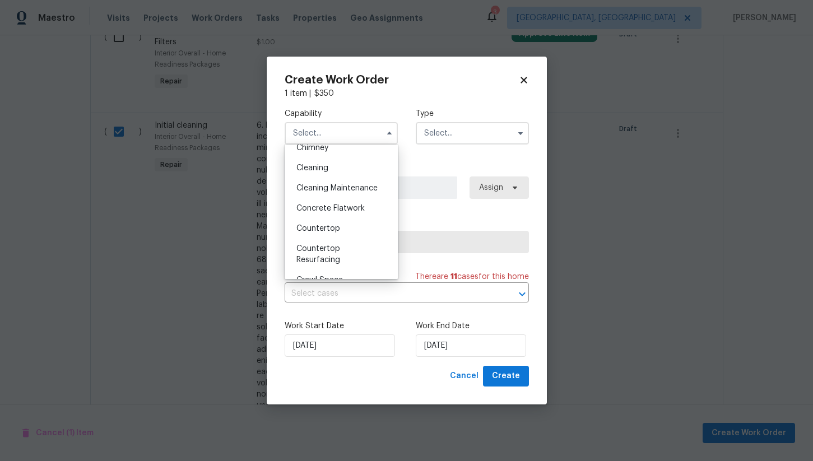
scroll to position [149, 0]
click at [339, 178] on div "Cleaning" at bounding box center [341, 170] width 108 height 20
type input "Cleaning"
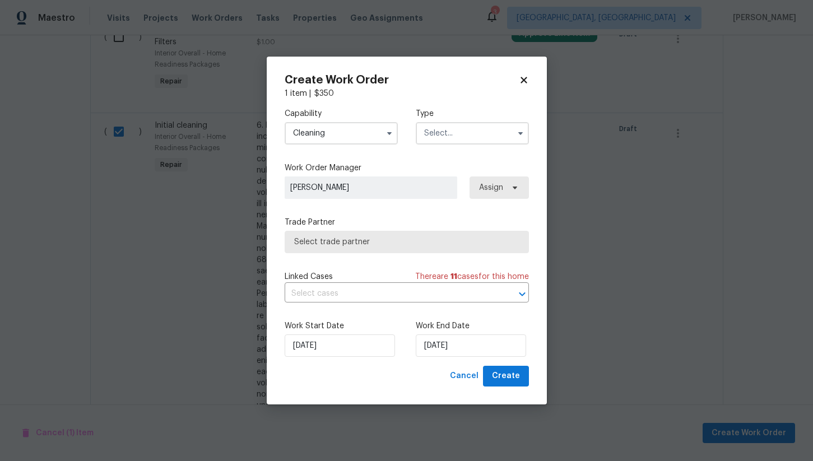
click at [443, 138] on input "text" at bounding box center [472, 133] width 113 height 22
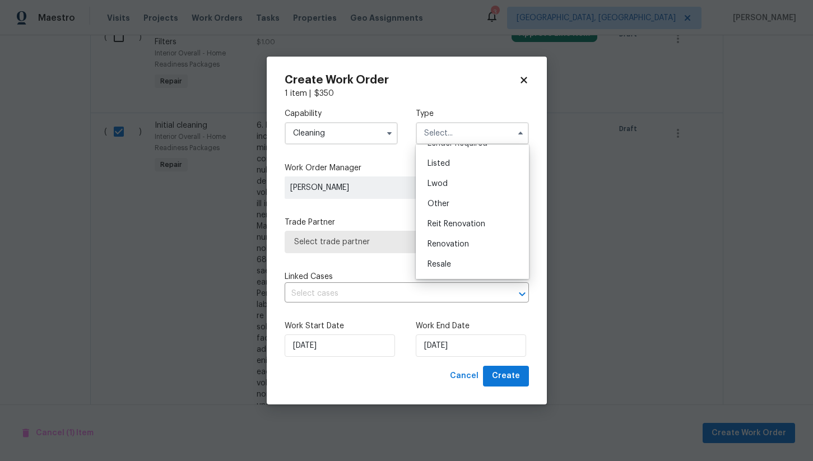
scroll to position [133, 0]
click at [462, 213] on div "Renovation" at bounding box center [472, 205] width 108 height 20
type input "Renovation"
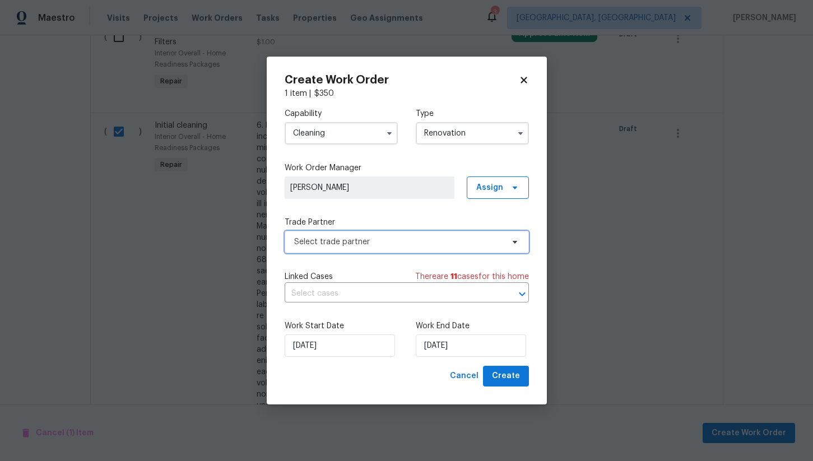
click at [346, 234] on span "Select trade partner" at bounding box center [407, 242] width 244 height 22
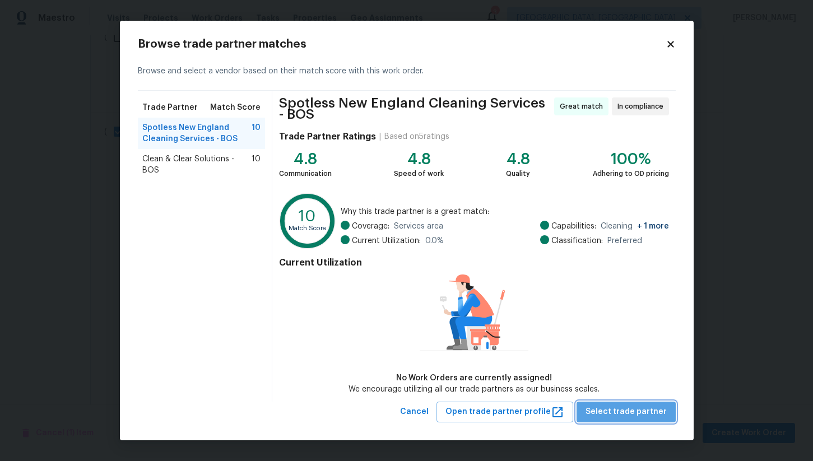
click at [634, 406] on span "Select trade partner" at bounding box center [625, 412] width 81 height 14
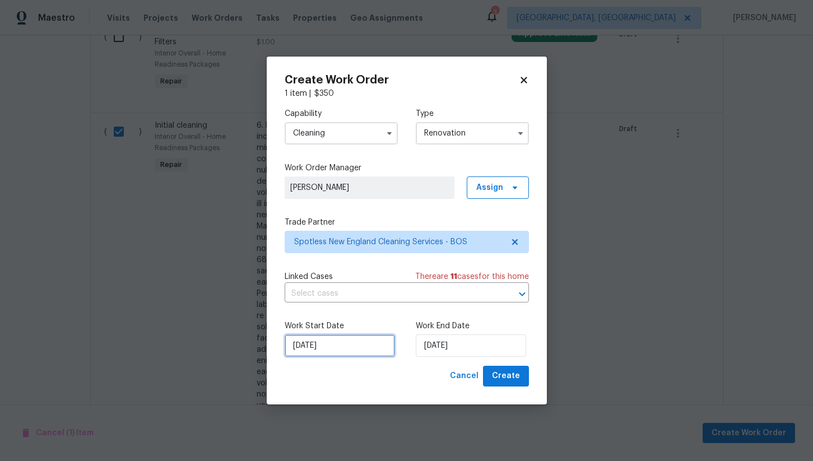
click at [366, 348] on input "9/10/2025" at bounding box center [340, 345] width 110 height 22
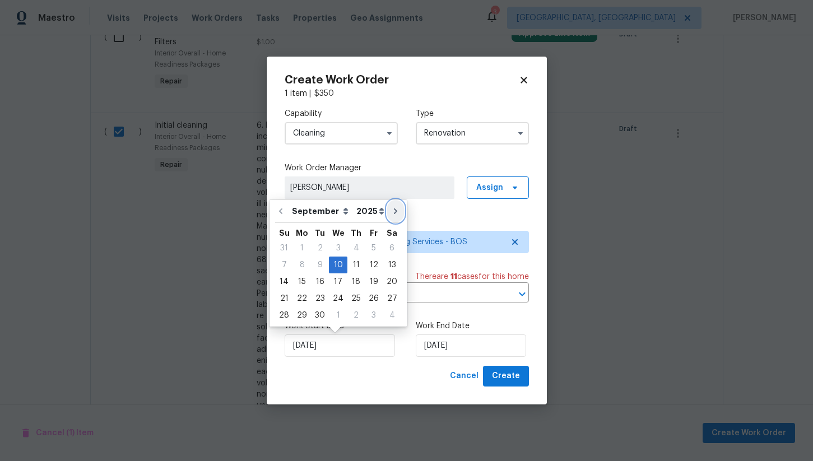
click at [391, 213] on icon "Go to next month" at bounding box center [395, 211] width 9 height 9
type input "10/10/2025"
select select "9"
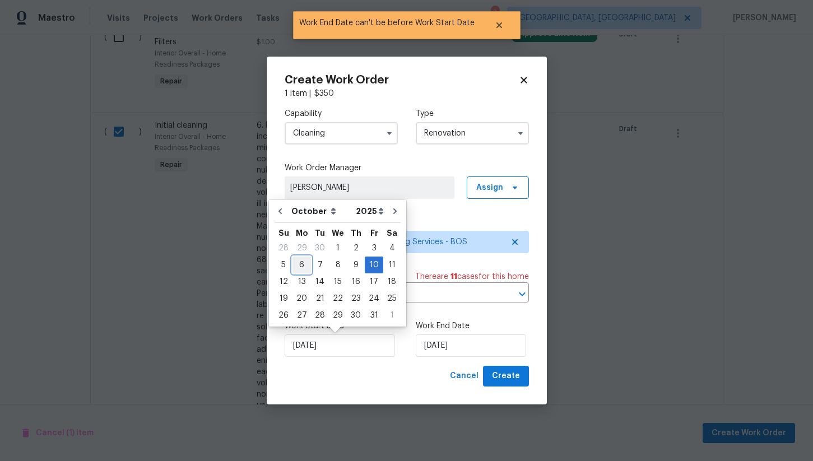
click at [301, 267] on div "6" at bounding box center [301, 265] width 18 height 16
type input "10/6/2025"
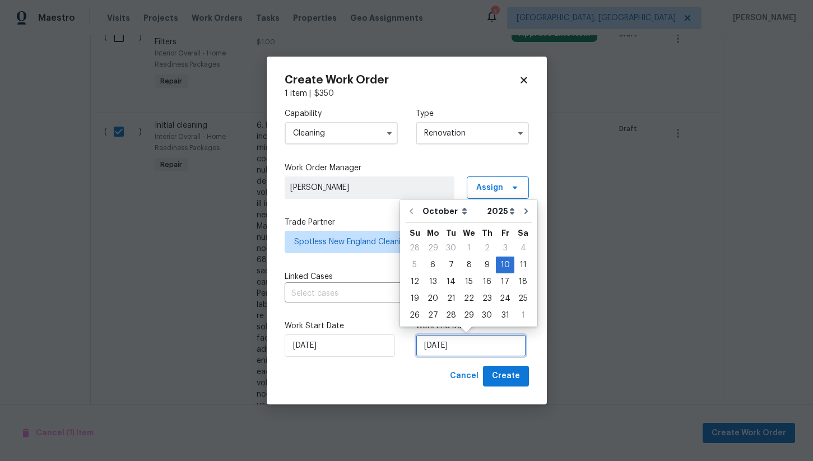
click at [450, 350] on input "10/10/2025" at bounding box center [471, 345] width 110 height 22
click at [390, 375] on div "Cancel Create" at bounding box center [407, 376] width 244 height 21
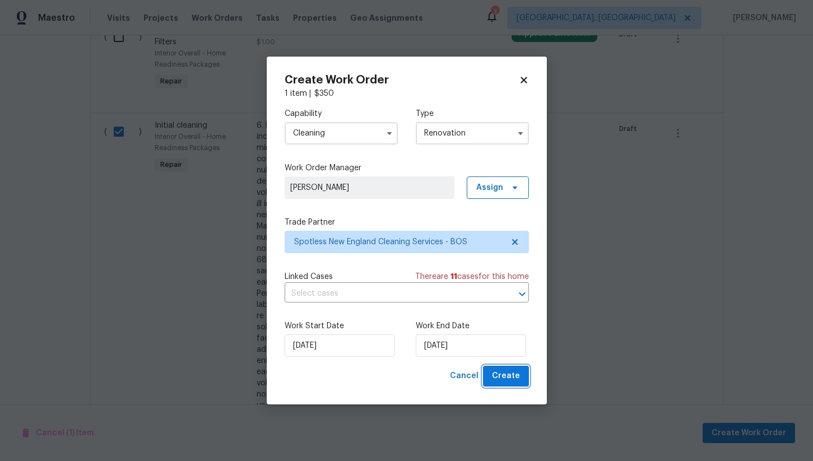
click at [506, 373] on span "Create" at bounding box center [506, 376] width 28 height 14
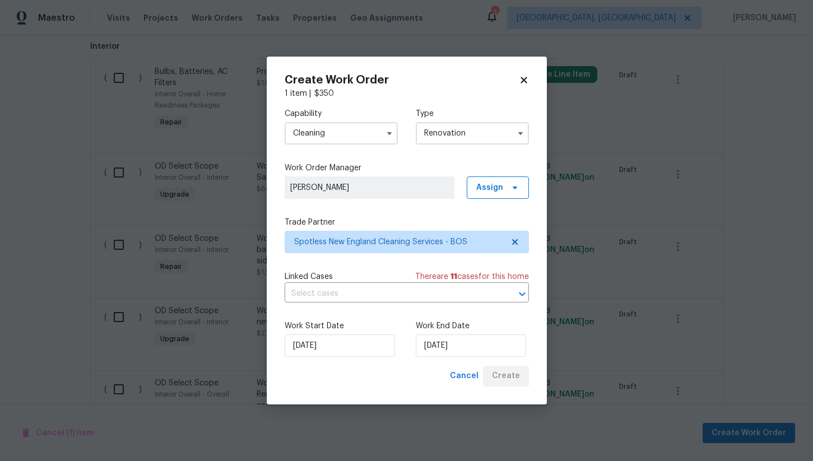
scroll to position [1855, 0]
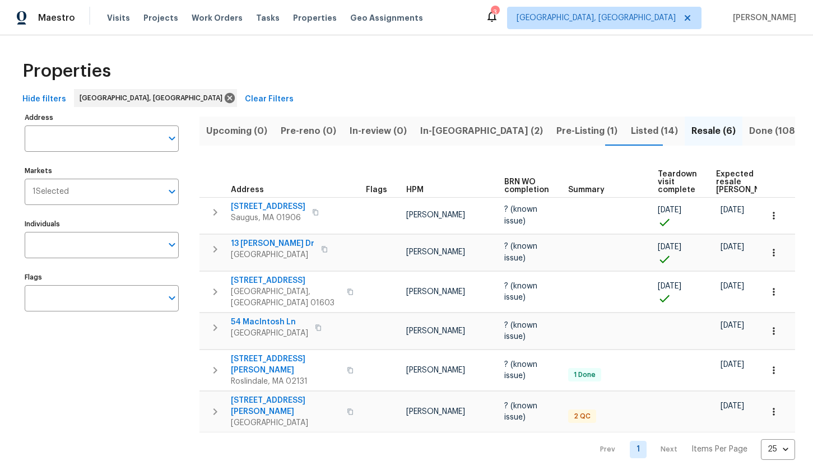
click at [443, 134] on span "In-[GEOGRAPHIC_DATA] (2)" at bounding box center [481, 131] width 123 height 16
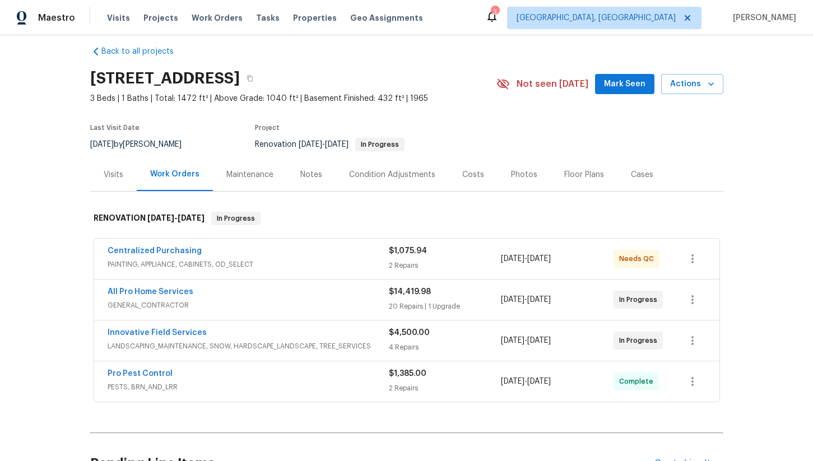
scroll to position [13, 0]
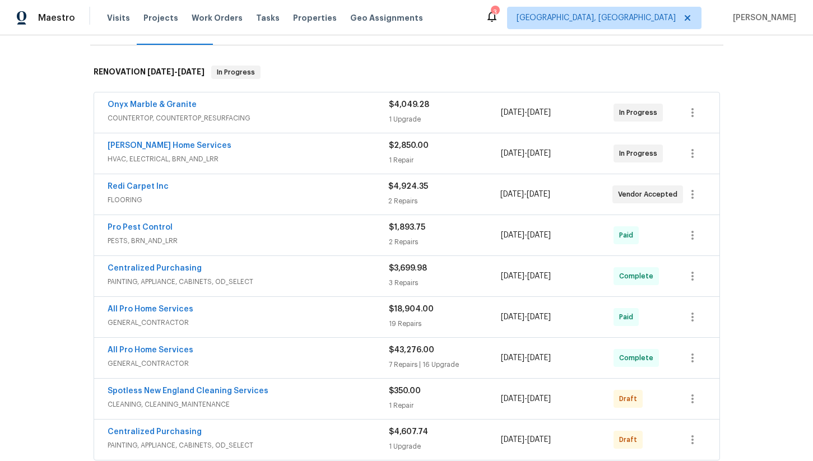
scroll to position [170, 0]
